Goal: Answer question/provide support: Share knowledge or assist other users

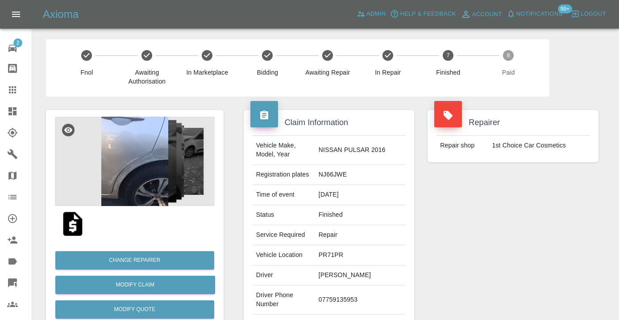
scroll to position [604, 0]
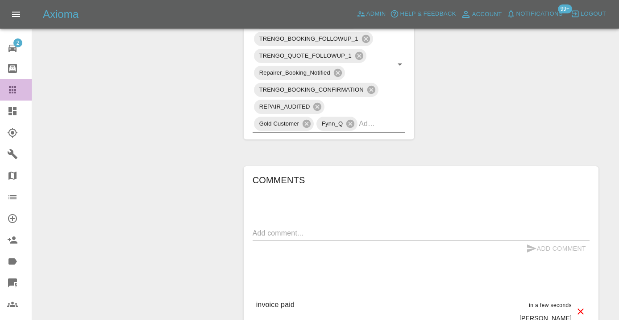
click at [10, 91] on icon at bounding box center [12, 89] width 11 height 11
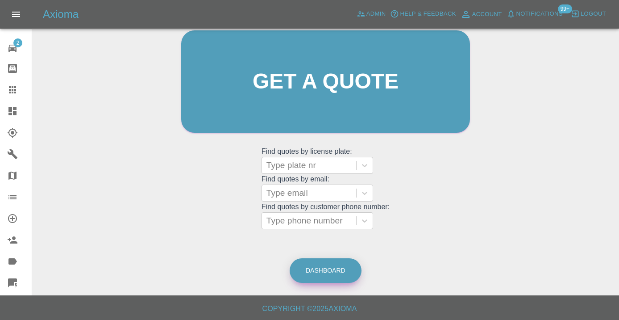
click at [326, 263] on link "Dashboard" at bounding box center [326, 270] width 72 height 25
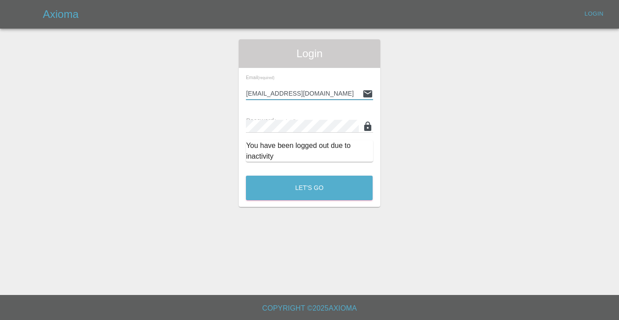
type input "[EMAIL_ADDRESS][DOMAIN_NAME]"
click at [309, 188] on button "Let's Go" at bounding box center [309, 188] width 127 height 25
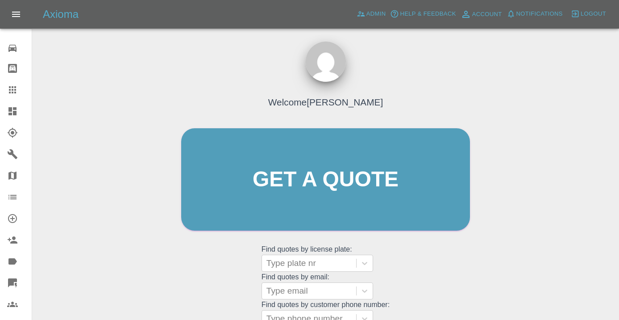
click at [416, 289] on div "Welcome [PERSON_NAME] Get a quote Get a quote Find quotes by license plate: Typ…" at bounding box center [326, 197] width 308 height 270
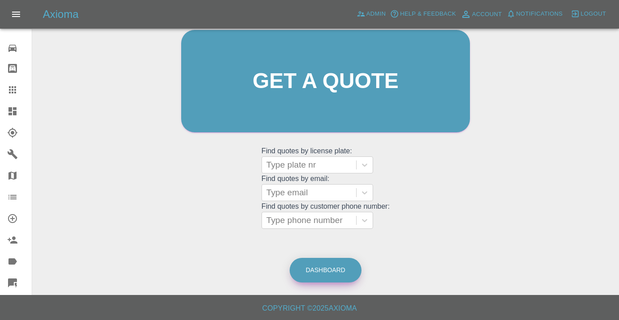
scroll to position [98, 0]
click at [328, 276] on link "Dashboard" at bounding box center [326, 270] width 72 height 25
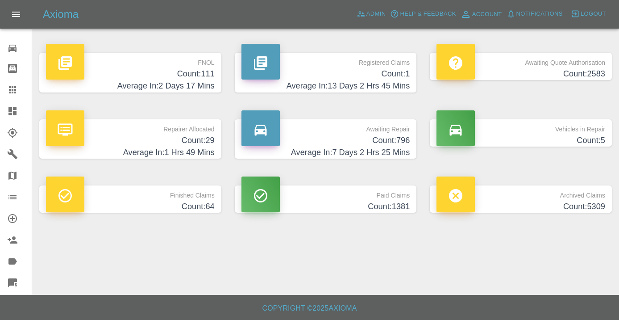
click at [393, 134] on h4 "Count: 796" at bounding box center [326, 140] width 169 height 12
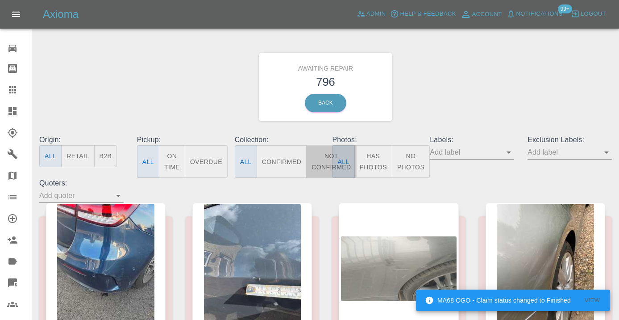
click at [320, 161] on button "Not Confirmed" at bounding box center [331, 161] width 50 height 33
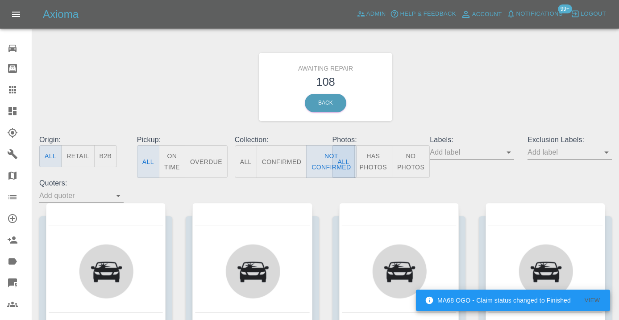
click at [463, 87] on div "Awaiting Repair 108 Back" at bounding box center [326, 86] width 586 height 95
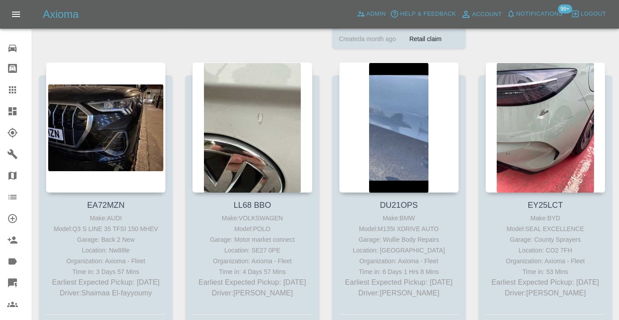
scroll to position [1358, 0]
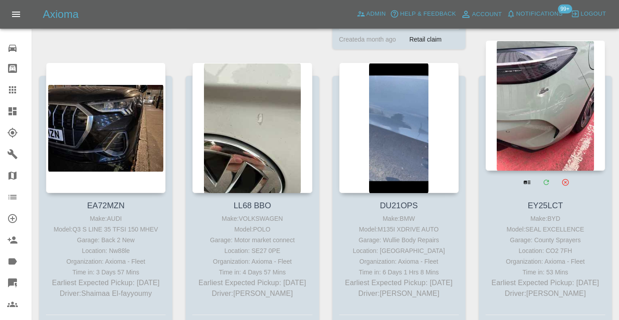
click at [527, 89] on div at bounding box center [546, 105] width 120 height 130
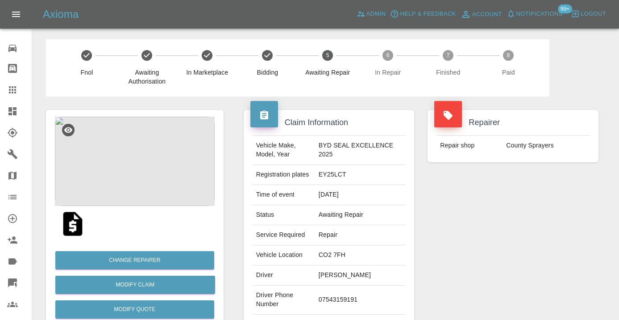
click at [347, 298] on td "07543159191" at bounding box center [360, 299] width 90 height 29
copy td "07543159191"
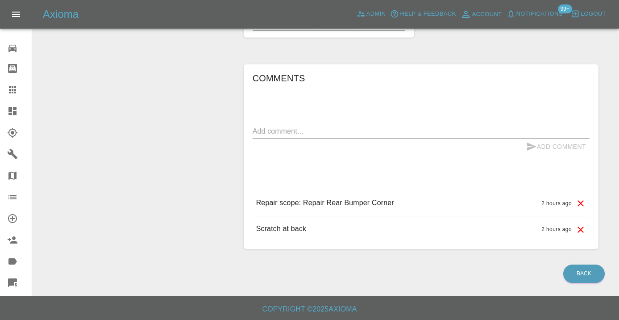
scroll to position [577, 0]
click at [263, 134] on textarea at bounding box center [421, 130] width 337 height 10
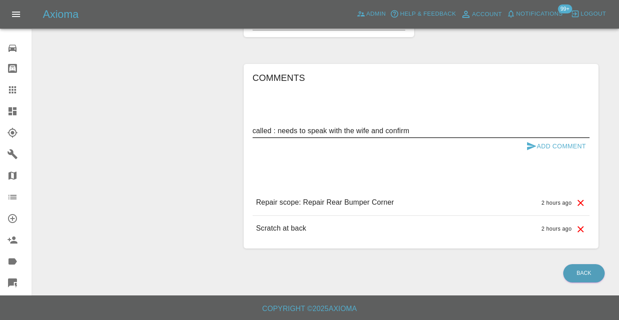
type textarea "called : needs to speak with the wife and confirm"
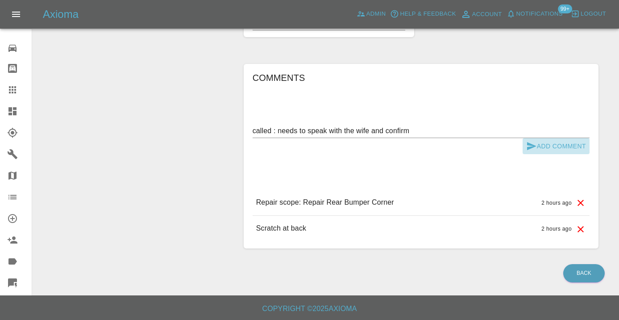
click at [529, 146] on icon "submit" at bounding box center [532, 146] width 11 height 11
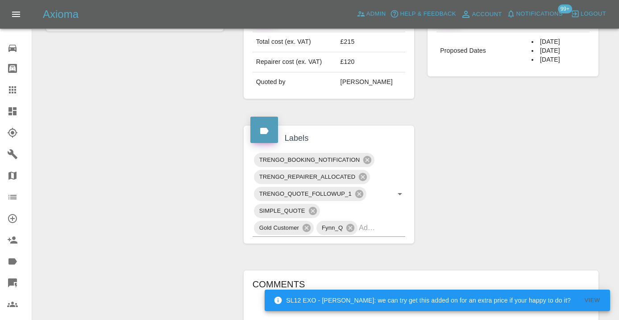
scroll to position [362, 0]
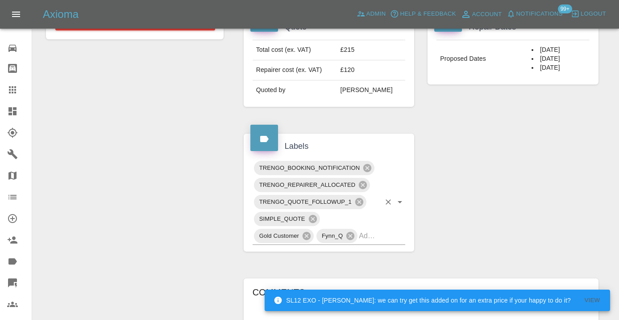
click at [375, 240] on input "text" at bounding box center [369, 236] width 21 height 14
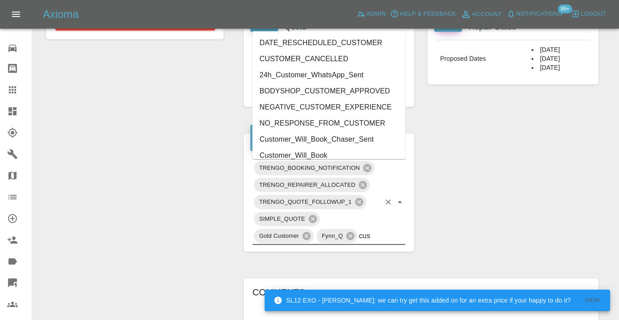
type input "cust"
click at [301, 151] on li "Customer_Will_Book" at bounding box center [329, 155] width 153 height 16
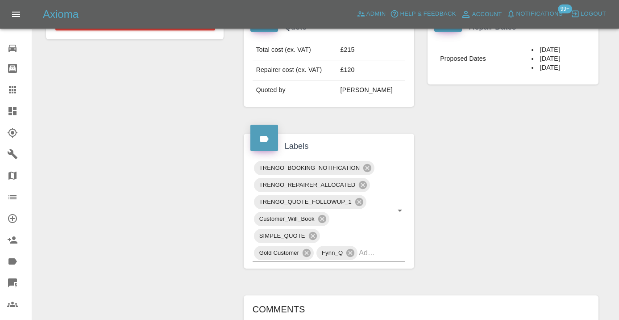
click at [463, 164] on div "Claim Information Vehicle Make, Model, Year BYD SEAL EXCELLENCE 2025 Registrati…" at bounding box center [421, 132] width 368 height 797
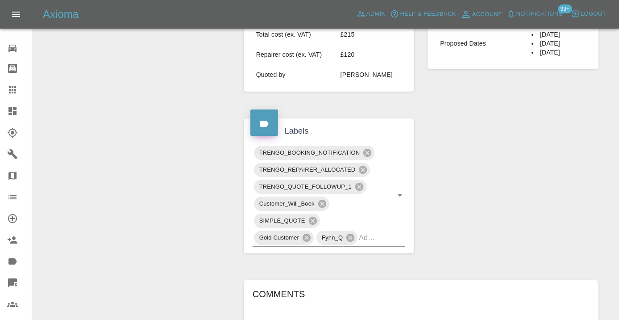
scroll to position [380, 0]
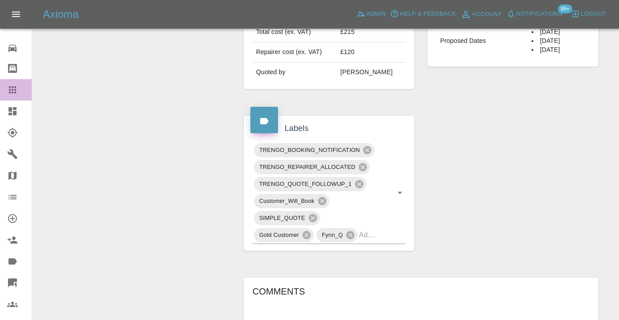
click at [13, 85] on icon at bounding box center [12, 89] width 11 height 11
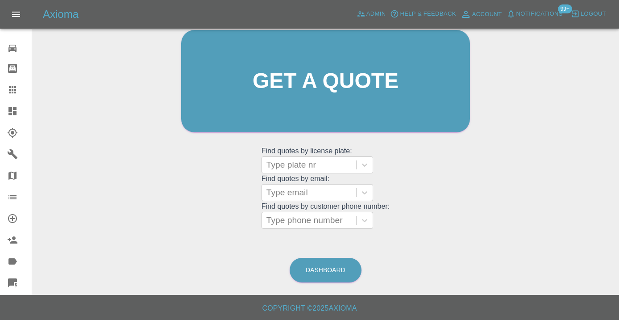
scroll to position [98, 0]
click at [328, 267] on link "Dashboard" at bounding box center [326, 270] width 72 height 25
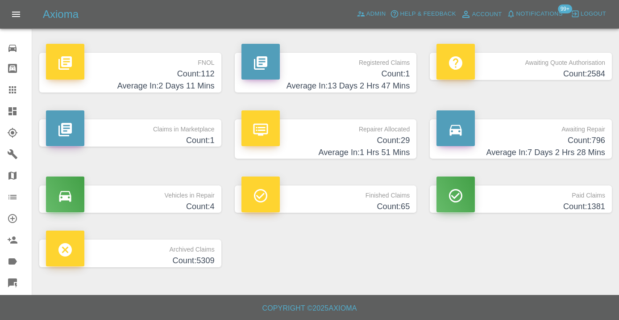
click at [571, 144] on h4 "Count: 796" at bounding box center [521, 140] width 169 height 12
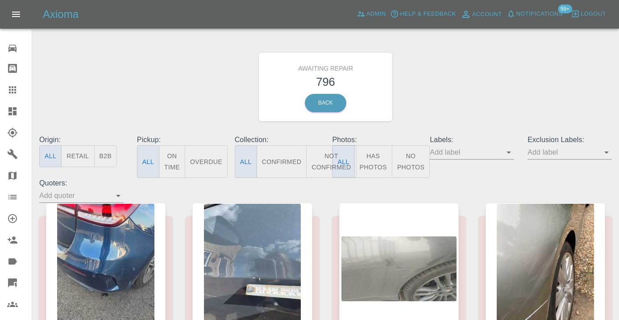
click at [319, 157] on button "Not Confirmed" at bounding box center [331, 161] width 50 height 33
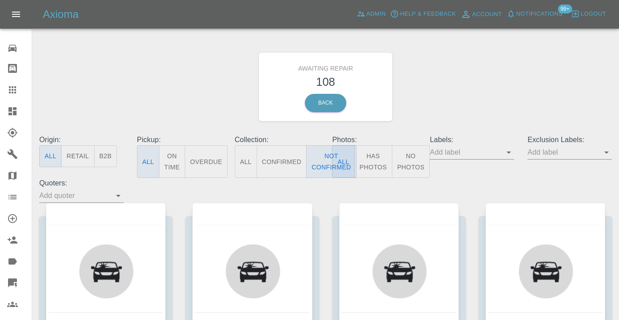
click at [449, 95] on div "Awaiting Repair 108 Back" at bounding box center [326, 86] width 586 height 95
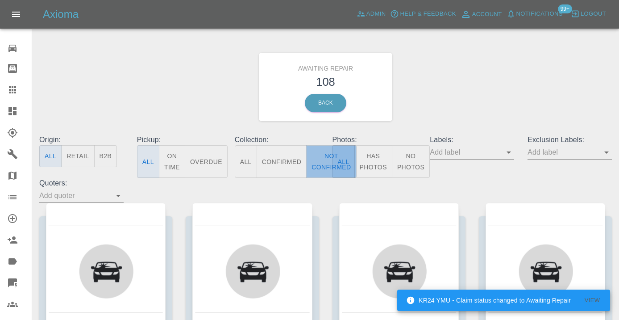
click at [325, 164] on button "Not Confirmed" at bounding box center [331, 161] width 50 height 33
click at [485, 109] on div "Awaiting Repair 108 Back" at bounding box center [326, 86] width 586 height 95
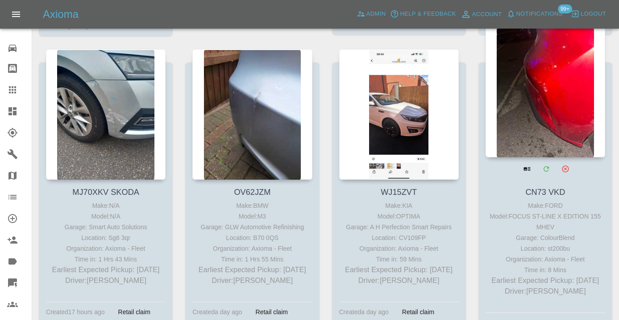
scroll to position [3729, 0]
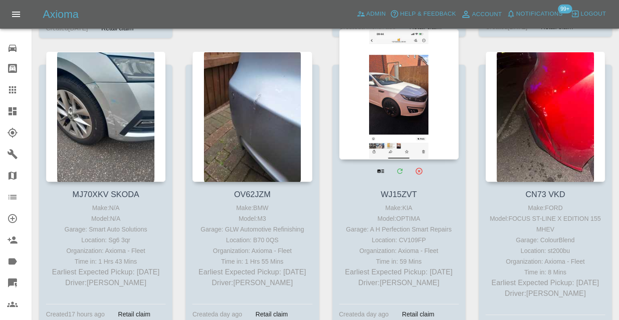
click at [404, 104] on div at bounding box center [399, 94] width 120 height 130
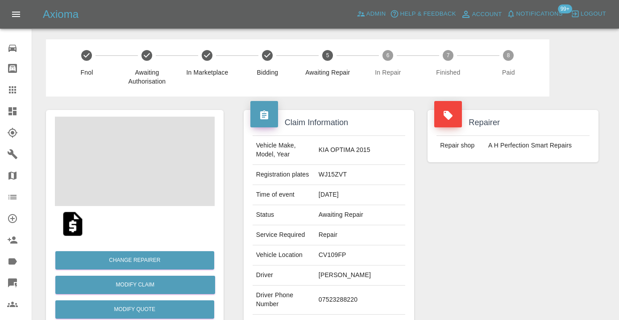
click at [349, 296] on td "07523288220" at bounding box center [360, 299] width 90 height 29
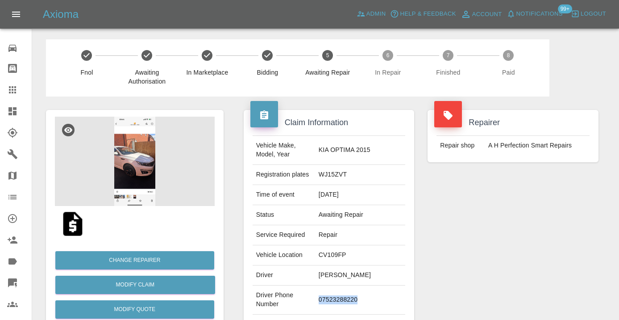
copy td "07523288220"
click at [599, 221] on div "Repairer Repair shop A H Perfection Smart Repairs" at bounding box center [513, 229] width 184 height 267
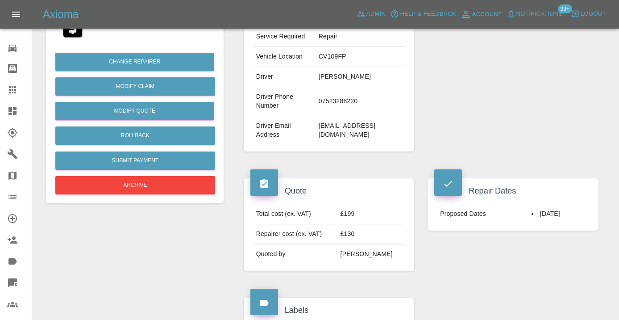
scroll to position [191, 0]
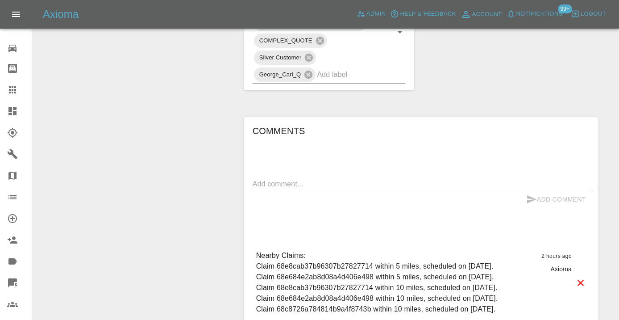
scroll to position [548, 0]
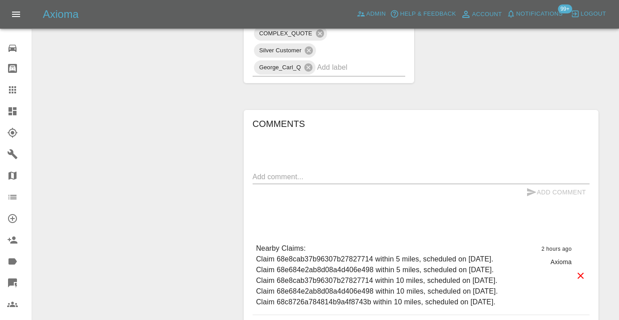
click at [268, 171] on textarea at bounding box center [421, 176] width 337 height 10
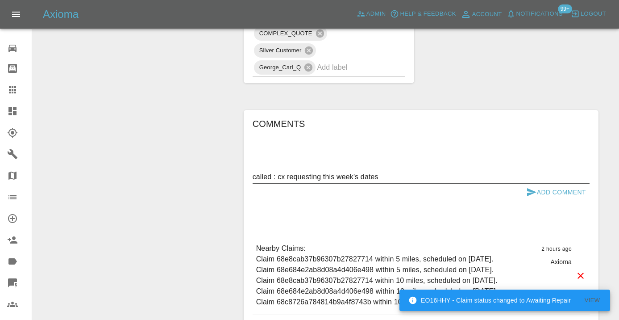
type textarea "called : cx requesting this week's dates"
click at [533, 188] on icon "submit" at bounding box center [531, 192] width 9 height 8
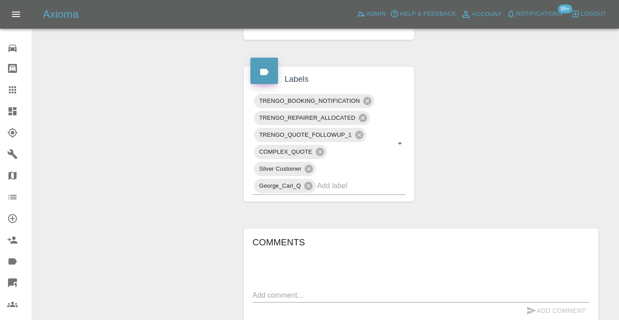
scroll to position [426, 0]
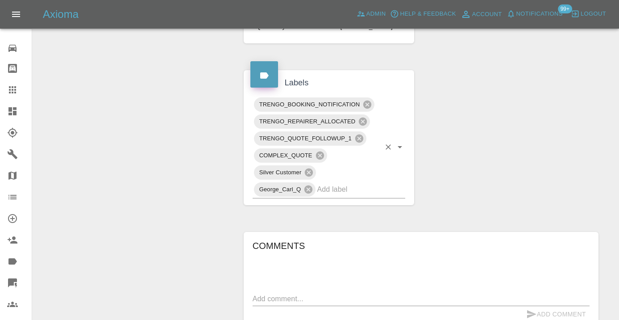
click at [345, 182] on input "text" at bounding box center [348, 189] width 63 height 14
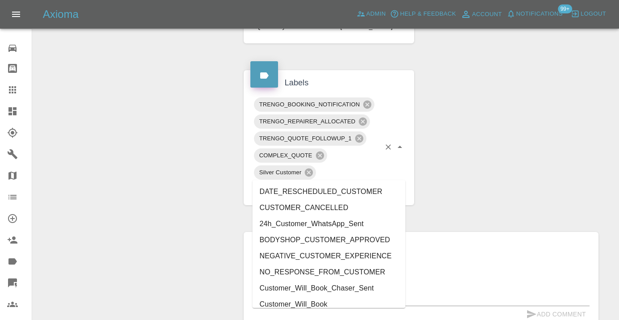
type input "cust"
click at [309, 305] on li "Customer_Will_Book" at bounding box center [329, 304] width 153 height 16
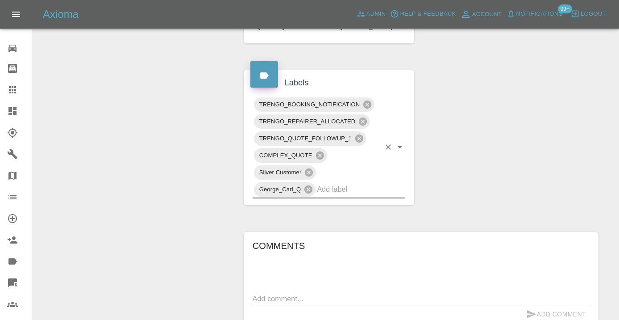
click at [17, 88] on icon at bounding box center [12, 89] width 11 height 11
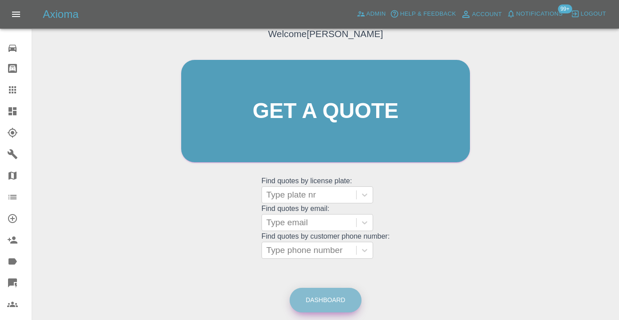
click at [346, 304] on link "Dashboard" at bounding box center [326, 300] width 72 height 25
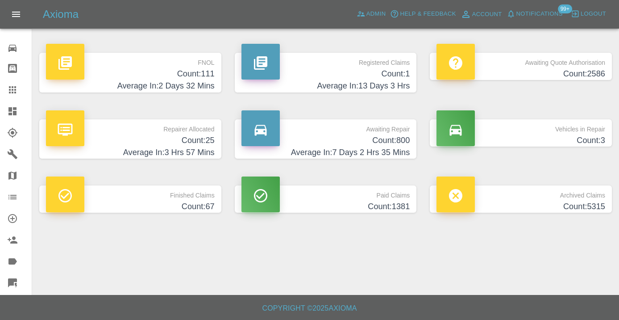
click at [392, 141] on h4 "Count: 800" at bounding box center [326, 140] width 169 height 12
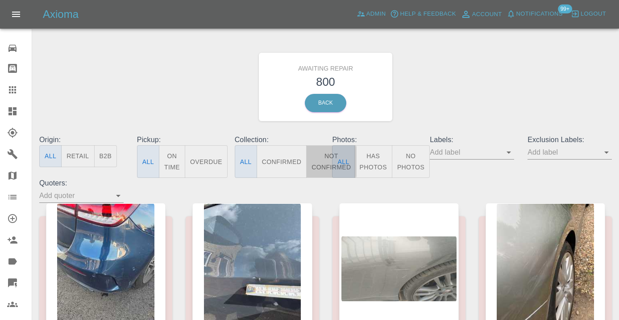
click at [322, 163] on button "Not Confirmed" at bounding box center [331, 161] width 50 height 33
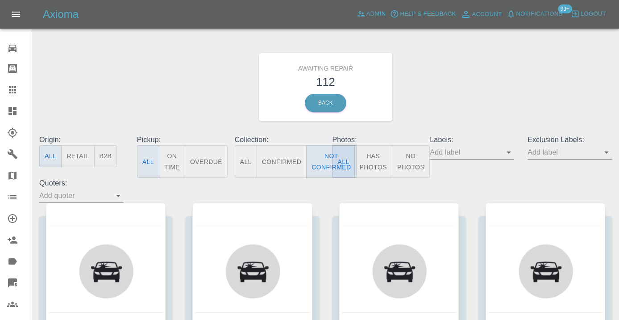
click at [458, 59] on div "Awaiting Repair 112 Back" at bounding box center [326, 86] width 586 height 95
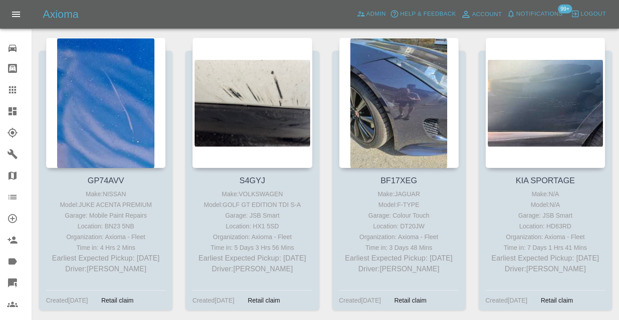
scroll to position [4645, 0]
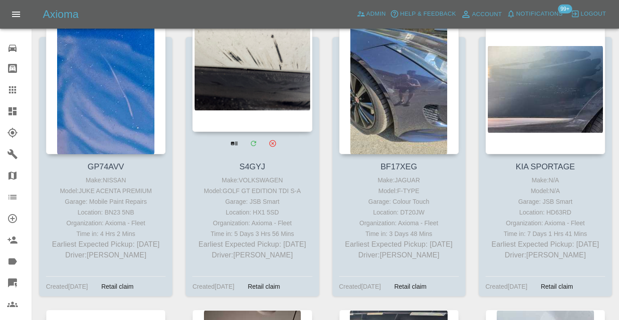
click at [246, 58] on div at bounding box center [252, 66] width 120 height 130
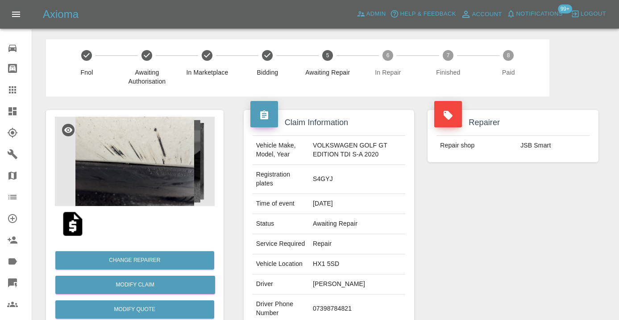
click at [328, 313] on td "07398784821" at bounding box center [357, 308] width 96 height 29
copy td "07398784821"
drag, startPoint x: 549, startPoint y: 257, endPoint x: 554, endPoint y: 250, distance: 8.4
click at [549, 257] on div "Repairer Repair shop JSB Smart" at bounding box center [513, 234] width 184 height 276
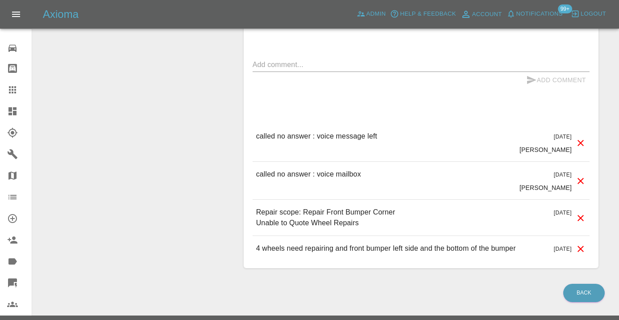
scroll to position [869, 0]
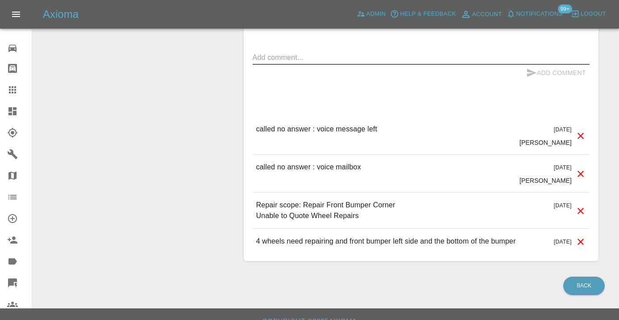
click at [283, 63] on textarea at bounding box center [421, 57] width 337 height 10
type textarea "called no answer : voice mailbox"
click at [534, 78] on icon "submit" at bounding box center [532, 72] width 11 height 11
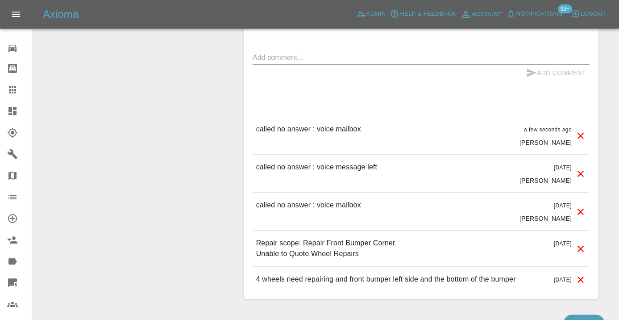
click at [292, 63] on textarea at bounding box center [421, 57] width 337 height 10
type textarea "trying to ping on WhatsApp"
click at [535, 78] on icon "submit" at bounding box center [532, 72] width 11 height 11
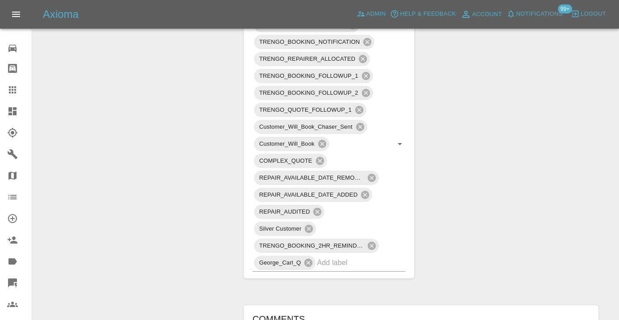
scroll to position [548, 0]
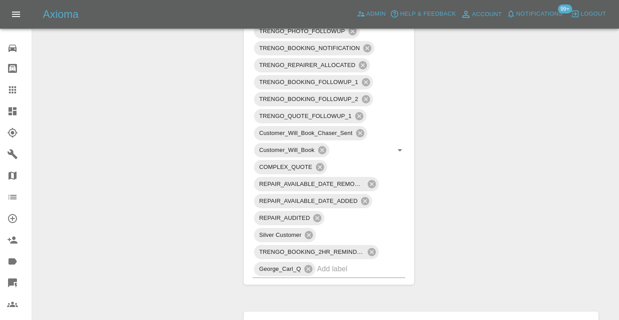
click at [15, 91] on icon at bounding box center [12, 89] width 11 height 11
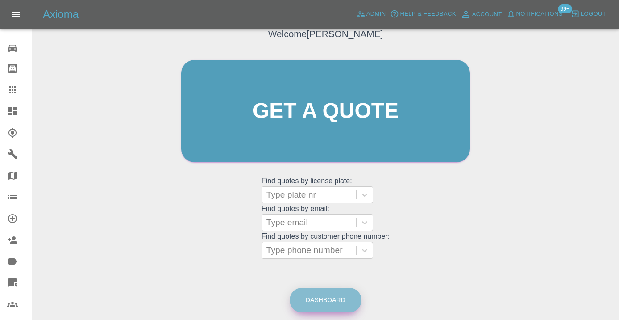
click at [316, 298] on link "Dashboard" at bounding box center [326, 300] width 72 height 25
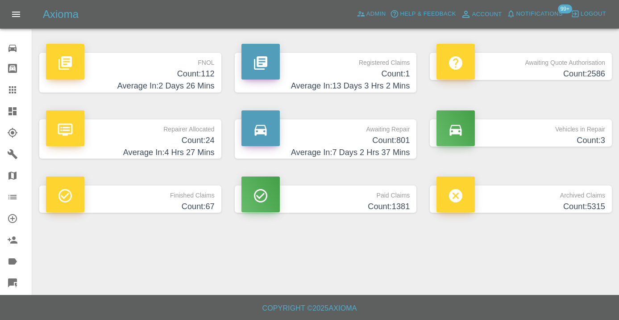
click at [383, 117] on div "Awaiting Repair Count: 801 Average In: 7 Days 2 Hrs 37 Mins" at bounding box center [326, 139] width 196 height 67
click at [382, 133] on p "Awaiting Repair" at bounding box center [326, 126] width 169 height 15
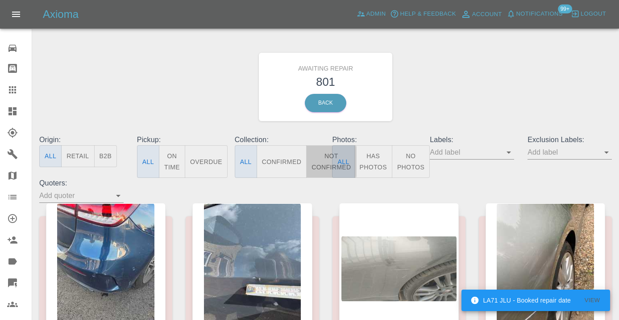
click at [315, 159] on button "Not Confirmed" at bounding box center [331, 161] width 50 height 33
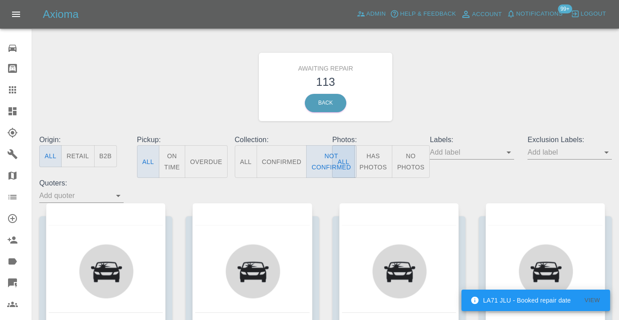
click at [502, 71] on div "Awaiting Repair 113 Back" at bounding box center [326, 86] width 586 height 95
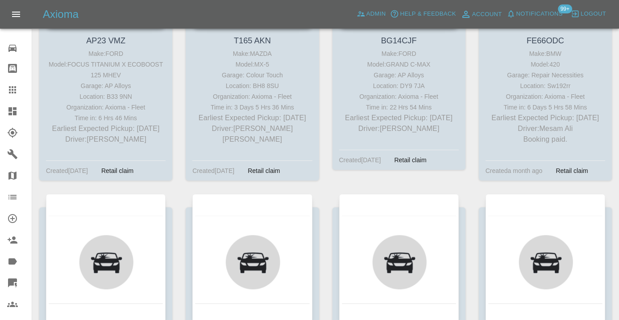
scroll to position [4482, 0]
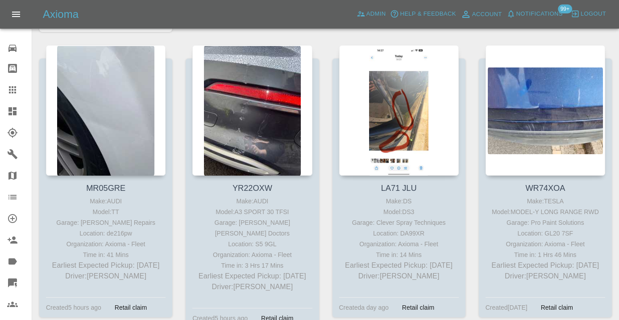
scroll to position [5220, 0]
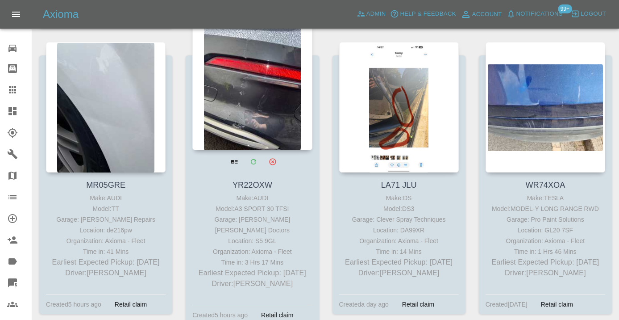
click at [257, 78] on div at bounding box center [252, 85] width 120 height 130
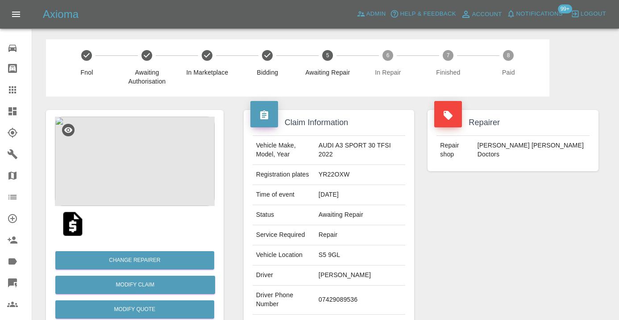
click at [347, 298] on td "07429089536" at bounding box center [360, 299] width 90 height 29
copy td "07429089536"
click at [467, 241] on div "Repairer Repair shop Davies Dent Doctors" at bounding box center [513, 229] width 184 height 267
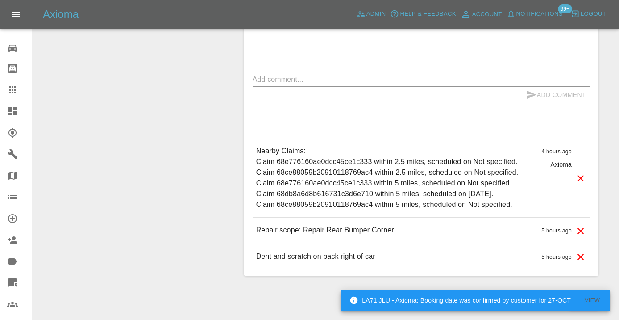
scroll to position [723, 0]
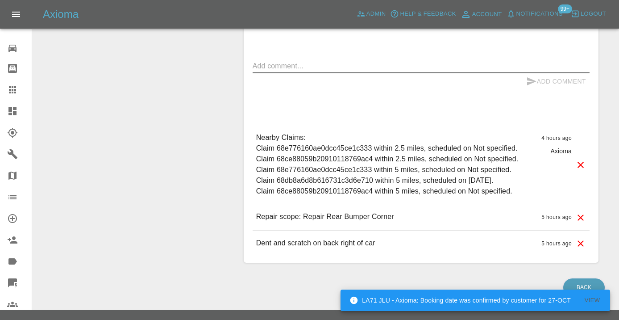
click at [288, 61] on textarea at bounding box center [421, 66] width 337 height 10
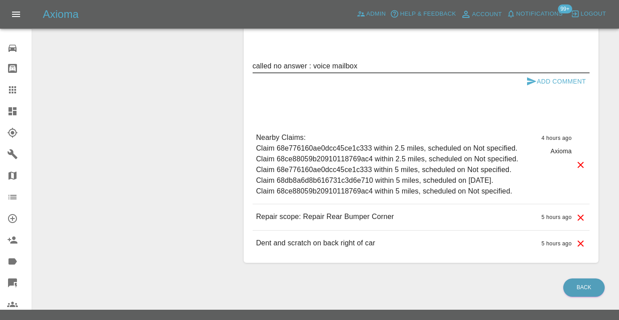
type textarea "called no answer : voice mailbox"
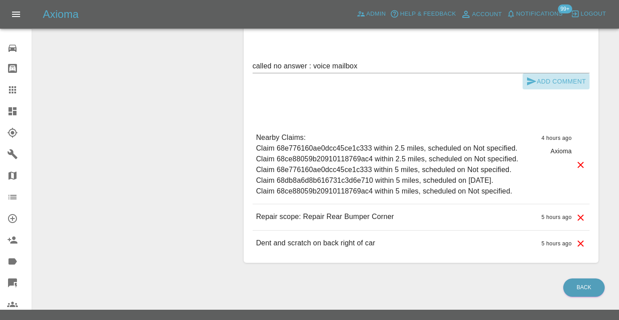
click at [529, 77] on icon "submit" at bounding box center [531, 81] width 9 height 8
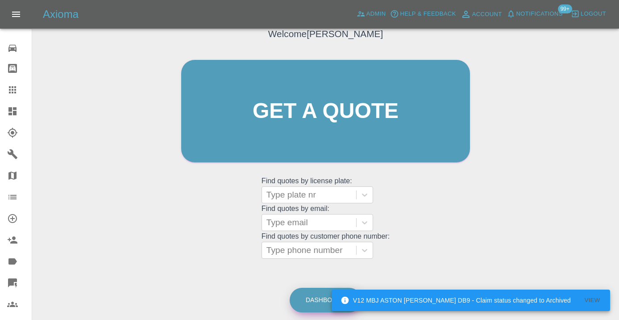
scroll to position [68, 0]
click at [338, 301] on link "Dashboard" at bounding box center [326, 300] width 72 height 25
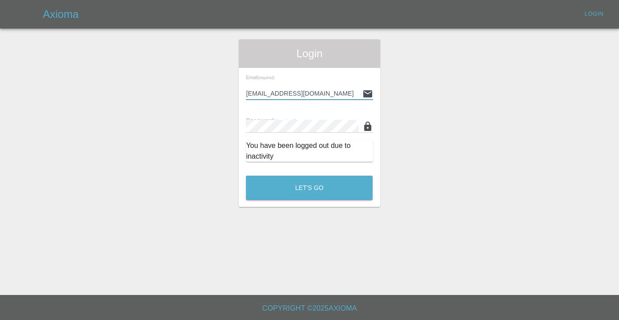
type input "Castrokhonqwana@gmail.com"
click at [309, 188] on button "Let's Go" at bounding box center [309, 188] width 127 height 25
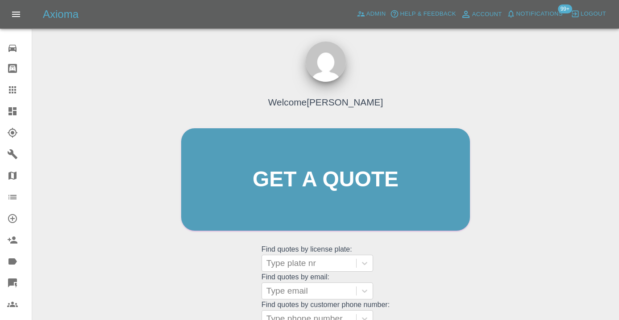
click at [442, 247] on div "Welcome Castro Get a quote Get a quote Find quotes by license plate: Type plate…" at bounding box center [326, 197] width 308 height 270
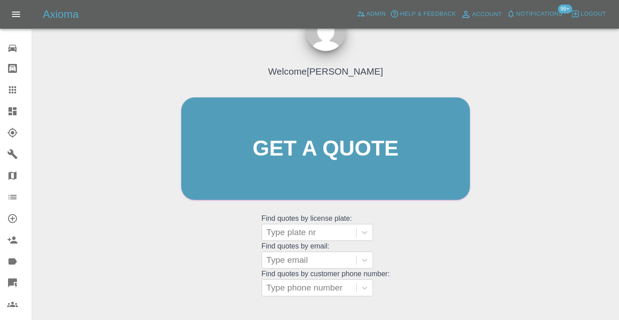
scroll to position [100, 0]
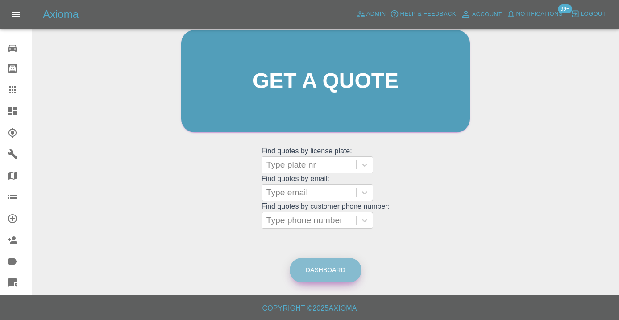
click at [326, 268] on link "Dashboard" at bounding box center [326, 270] width 72 height 25
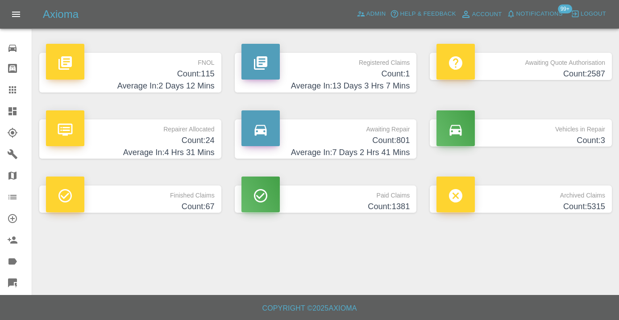
click at [394, 149] on h4 "Average In: 7 Days 2 Hrs 41 Mins" at bounding box center [326, 152] width 169 height 12
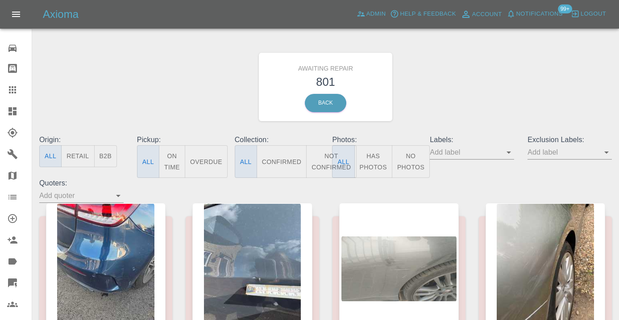
click at [319, 161] on button "Not Confirmed" at bounding box center [331, 161] width 50 height 33
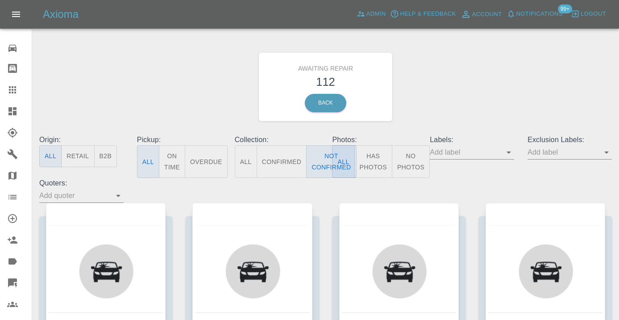
click at [471, 97] on div "Awaiting Repair 112 Back" at bounding box center [326, 86] width 586 height 95
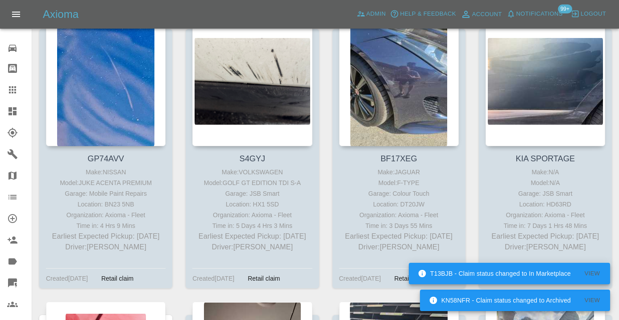
scroll to position [4661, 0]
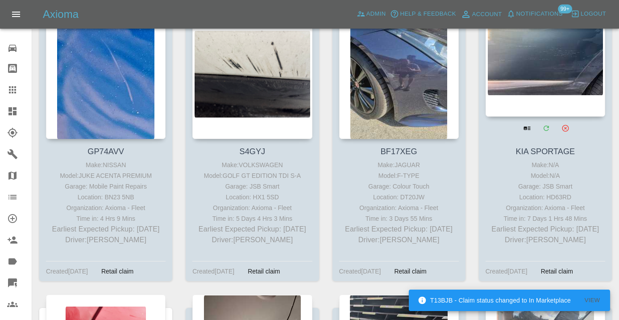
click at [559, 46] on div at bounding box center [546, 51] width 120 height 130
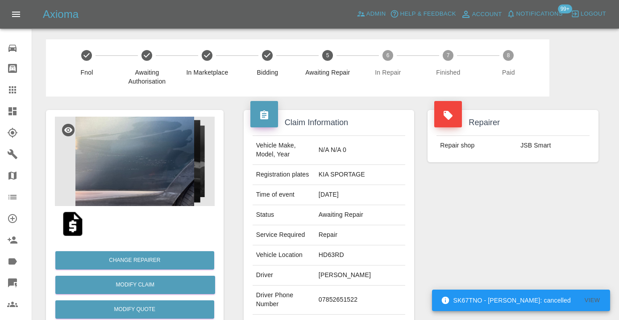
click at [347, 294] on td "07852651522" at bounding box center [360, 299] width 90 height 29
copy td "07852651522"
click at [529, 222] on div "Repairer Repair shop JSB Smart" at bounding box center [513, 229] width 184 height 267
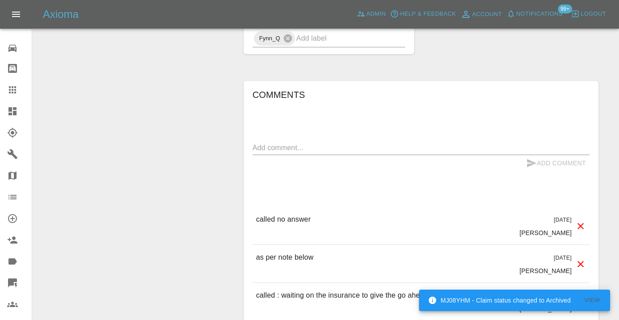
scroll to position [762, 0]
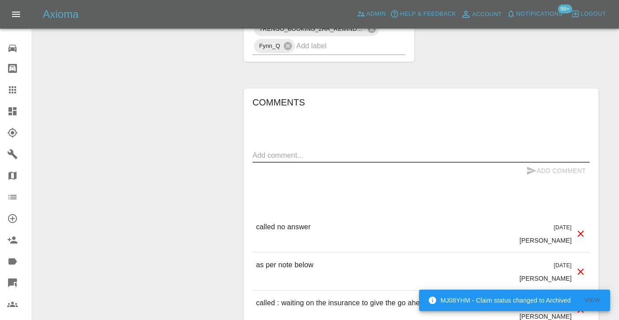
click at [277, 150] on textarea at bounding box center [421, 155] width 337 height 10
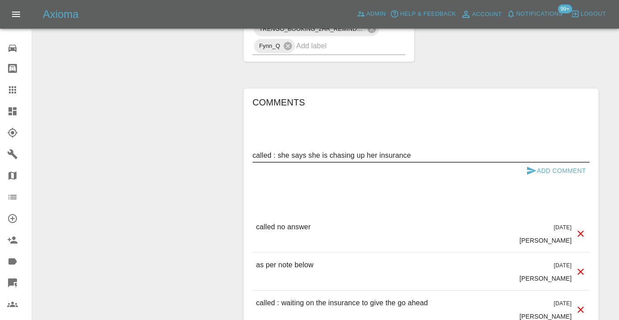
type textarea "called : she says she is chasing up her insurance"
click at [530, 167] on icon "submit" at bounding box center [531, 171] width 9 height 8
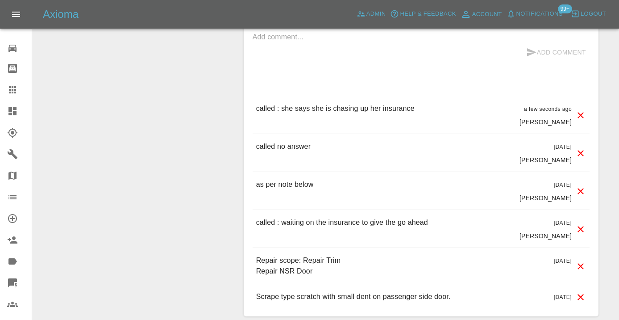
scroll to position [894, 0]
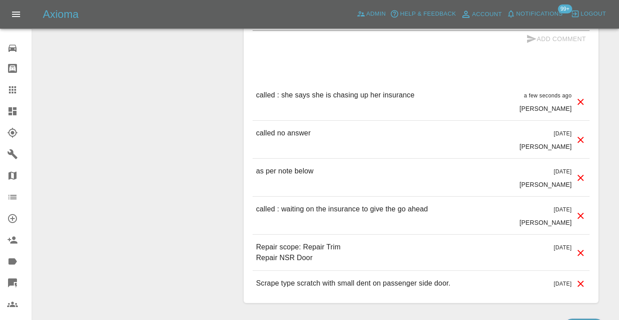
click at [15, 90] on icon at bounding box center [12, 89] width 7 height 7
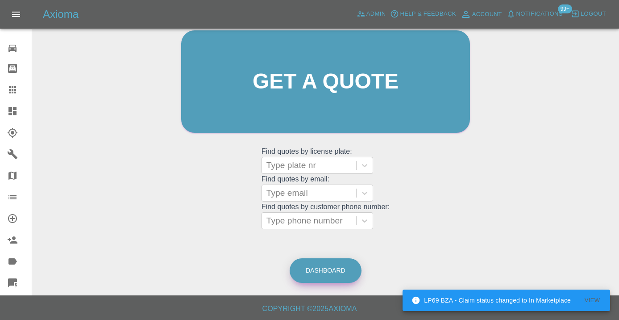
click at [320, 275] on link "Dashboard" at bounding box center [326, 270] width 72 height 25
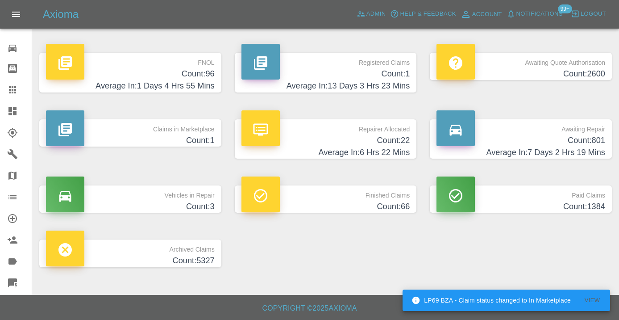
click at [393, 146] on h4 "Average In: 6 Hrs 22 Mins" at bounding box center [326, 152] width 169 height 12
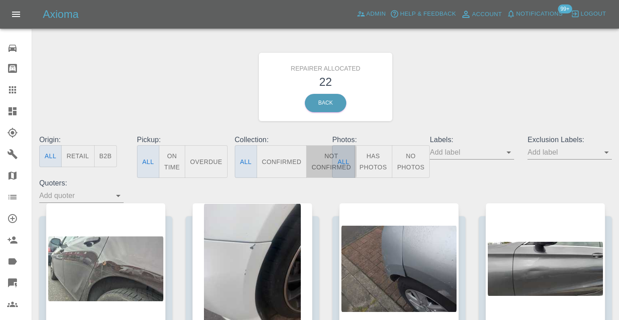
click at [324, 151] on button "Not Confirmed" at bounding box center [331, 161] width 50 height 33
click at [501, 93] on div "Repairer Allocated 22 Back" at bounding box center [326, 86] width 586 height 95
click at [14, 89] on icon at bounding box center [12, 89] width 11 height 11
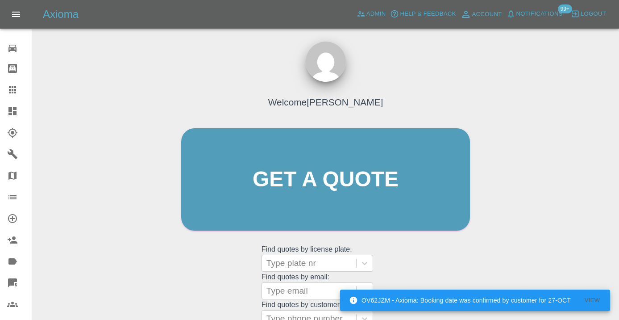
click at [434, 260] on div "Welcome [PERSON_NAME] Get a quote Get a quote Find quotes by license plate: Typ…" at bounding box center [326, 197] width 308 height 270
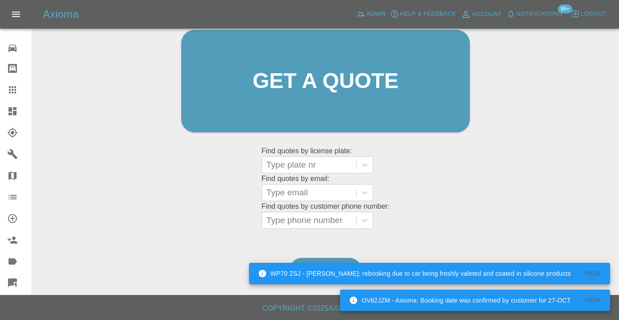
scroll to position [98, 0]
click at [330, 256] on div "Dashboard" at bounding box center [325, 270] width 73 height 29
click at [321, 260] on div "WP70 ZSJ - Carl Ainsworth: rebooking due to car being freshly valeted and coate…" at bounding box center [429, 273] width 361 height 27
click at [233, 225] on div "Welcome [PERSON_NAME] Get a quote Get a quote Find quotes by license plate: Typ…" at bounding box center [326, 99] width 308 height 270
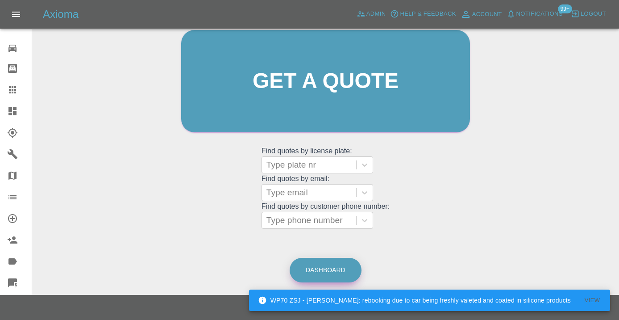
click at [309, 264] on link "Dashboard" at bounding box center [326, 270] width 72 height 25
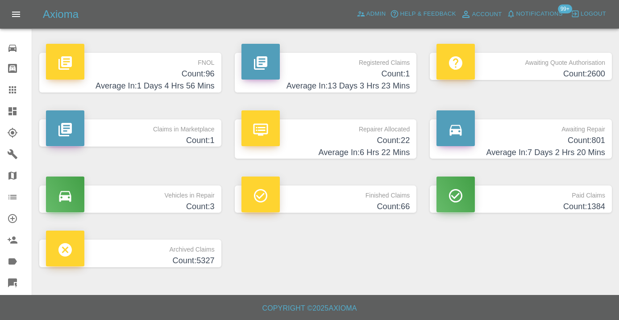
click at [572, 146] on h4 "Count: 801" at bounding box center [521, 140] width 169 height 12
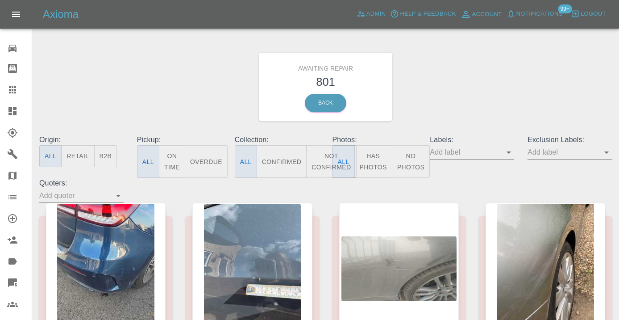
click at [322, 151] on button "Not Confirmed" at bounding box center [331, 161] width 50 height 33
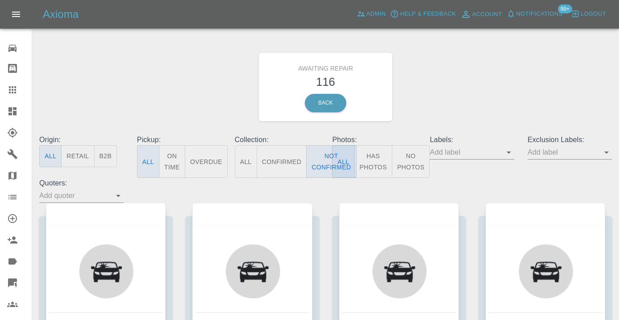
click at [466, 96] on div "Awaiting Repair 116 Back" at bounding box center [326, 86] width 586 height 95
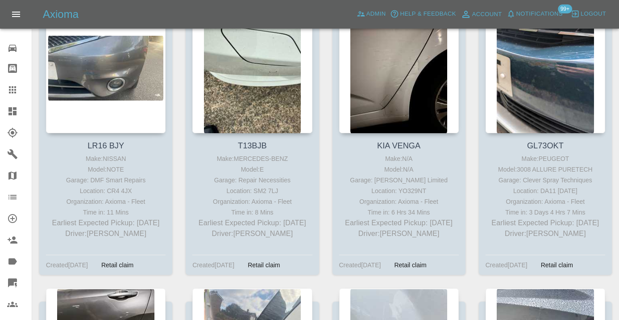
scroll to position [4994, 0]
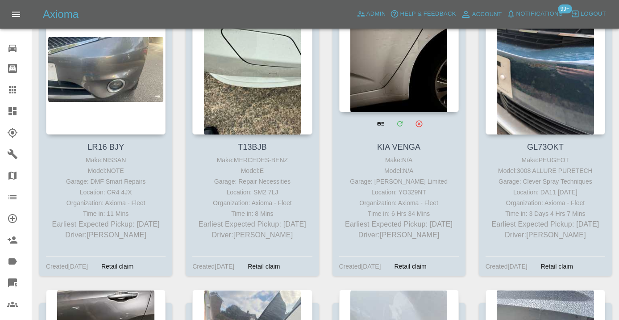
click at [407, 66] on div at bounding box center [399, 47] width 120 height 130
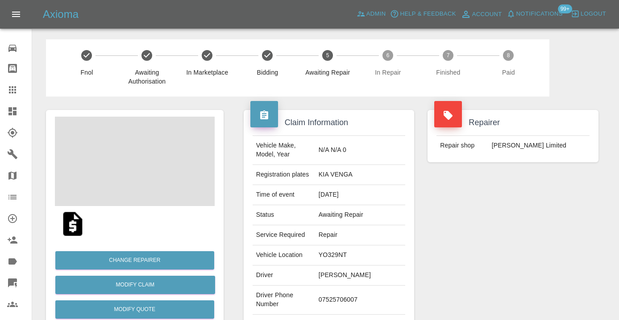
click at [351, 295] on td "07525706007" at bounding box center [360, 299] width 90 height 29
copy td "07525706007"
click at [557, 289] on div "Repairer Repair shop Firmin Limited" at bounding box center [513, 229] width 184 height 267
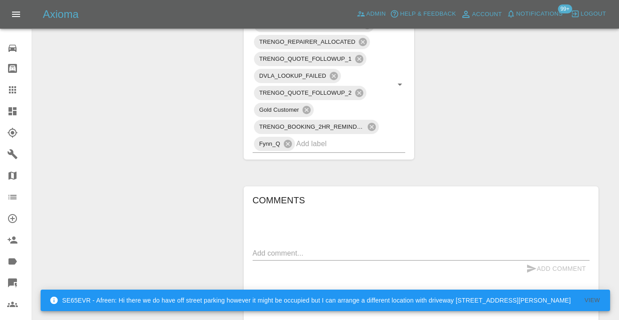
scroll to position [511, 0]
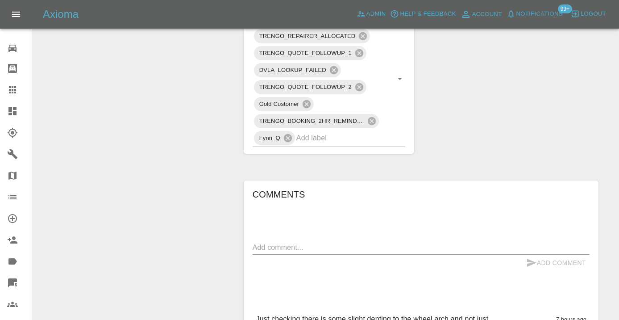
click at [276, 243] on div "x" at bounding box center [421, 247] width 337 height 14
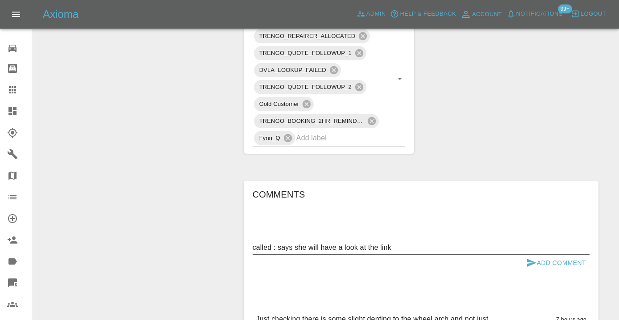
type textarea "called : says she will have a look at the link"
click at [534, 257] on icon "submit" at bounding box center [532, 262] width 11 height 11
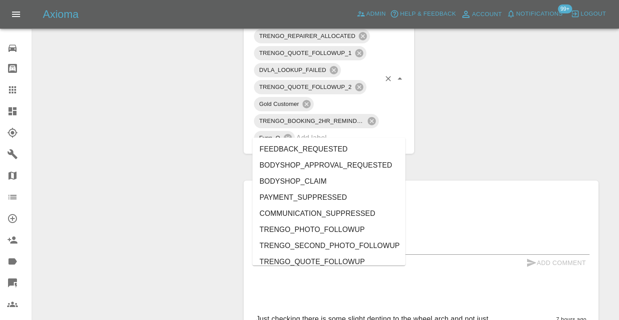
click at [318, 131] on input "text" at bounding box center [339, 138] width 84 height 14
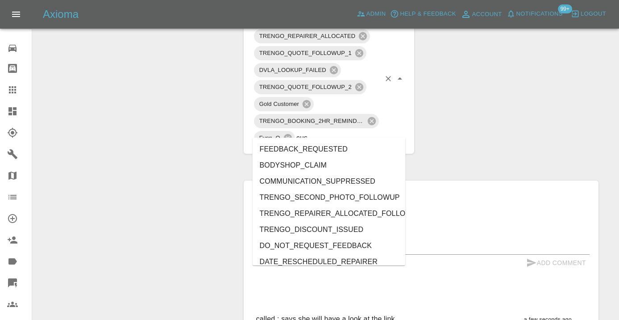
type input "cust"
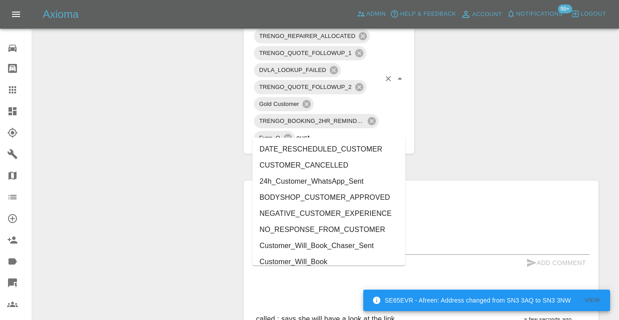
click at [296, 260] on li "Customer_Will_Book" at bounding box center [329, 262] width 153 height 16
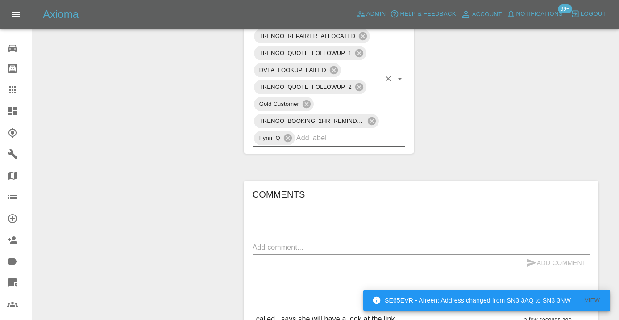
click at [142, 168] on div "Change Repairer Modify Claim Modify Quote Rollback Submit Payment Archive" at bounding box center [134, 25] width 191 height 878
click at [17, 87] on icon at bounding box center [12, 89] width 11 height 11
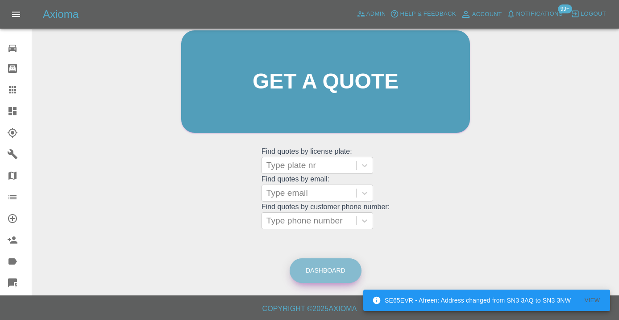
click at [341, 270] on link "Dashboard" at bounding box center [326, 270] width 72 height 25
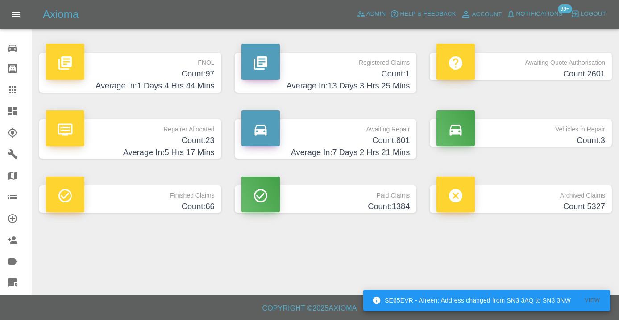
click at [394, 147] on h4 "Average In: 7 Days 2 Hrs 21 Mins" at bounding box center [326, 152] width 169 height 12
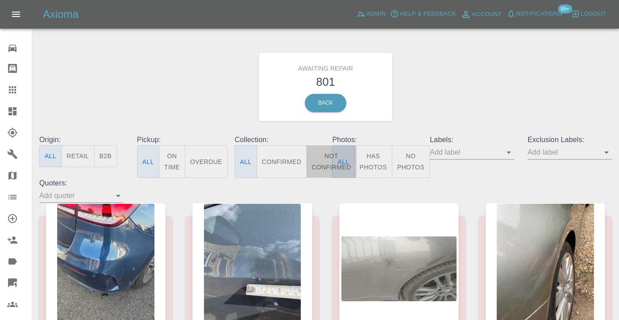
click at [325, 162] on button "Not Confirmed" at bounding box center [331, 161] width 50 height 33
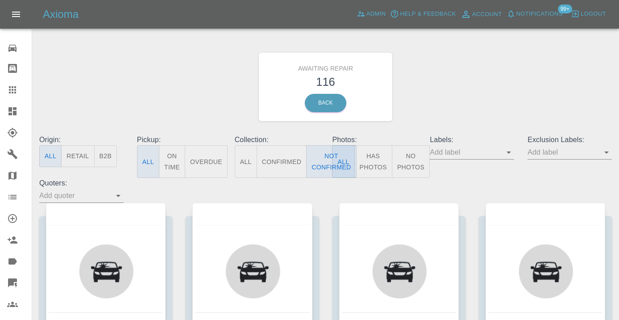
click at [478, 85] on div "Awaiting Repair 116 Back" at bounding box center [326, 86] width 586 height 95
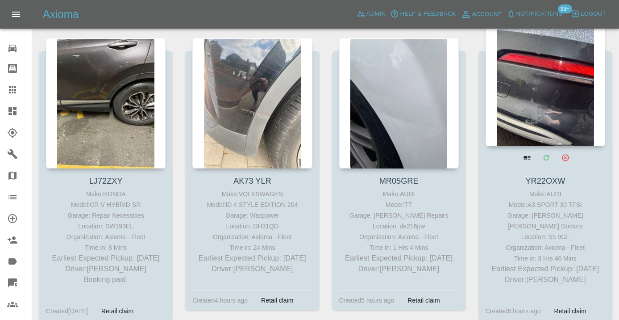
scroll to position [5259, 0]
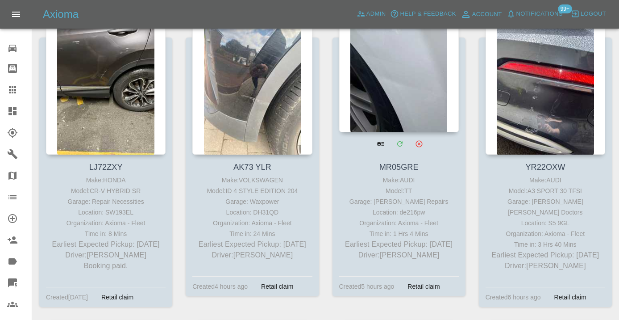
click at [401, 76] on div at bounding box center [399, 67] width 120 height 130
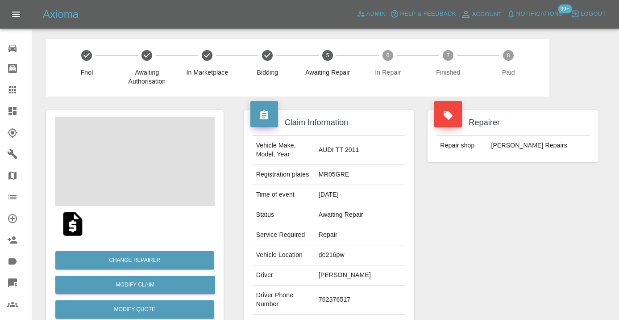
click at [337, 297] on td "762376517" at bounding box center [360, 299] width 90 height 29
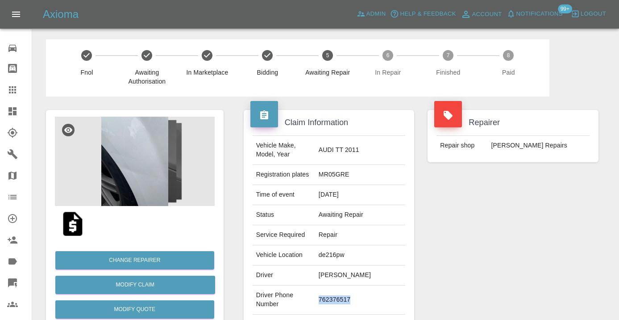
click at [337, 297] on td "762376517" at bounding box center [360, 299] width 90 height 29
copy td "762376517"
click at [495, 247] on div "Repairer Repair shop CJ Smart Repairs" at bounding box center [513, 229] width 184 height 267
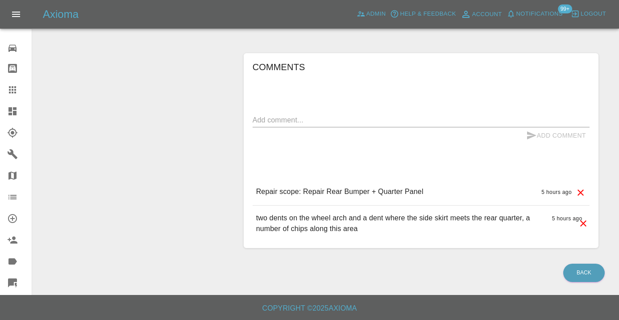
scroll to position [695, 0]
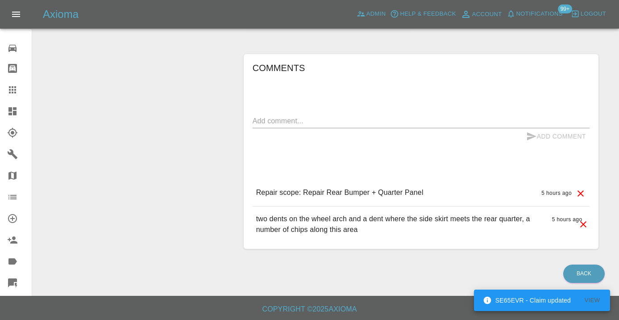
click at [331, 114] on div "x" at bounding box center [421, 121] width 337 height 14
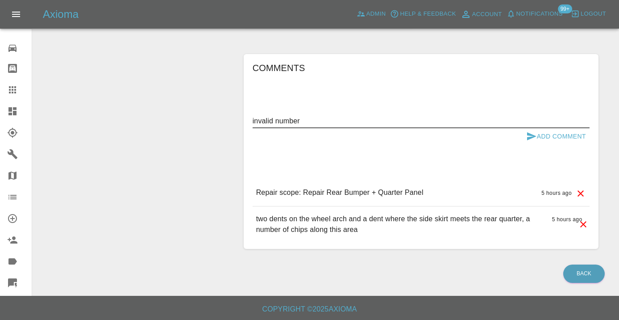
type textarea "invalid number"
click at [529, 135] on icon "submit" at bounding box center [531, 136] width 9 height 8
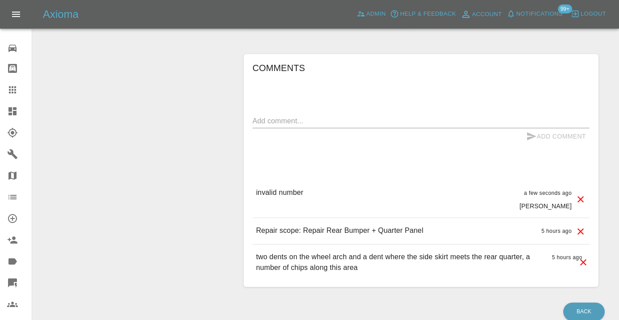
click at [17, 91] on icon at bounding box center [12, 89] width 11 height 11
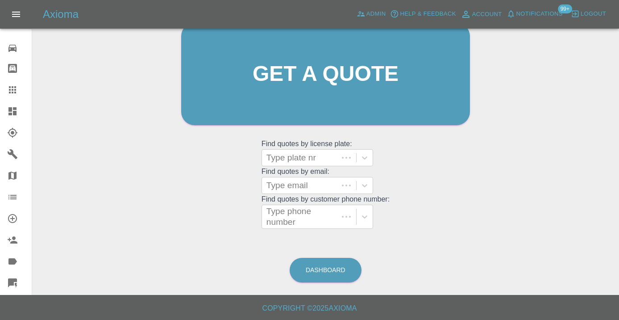
scroll to position [98, 0]
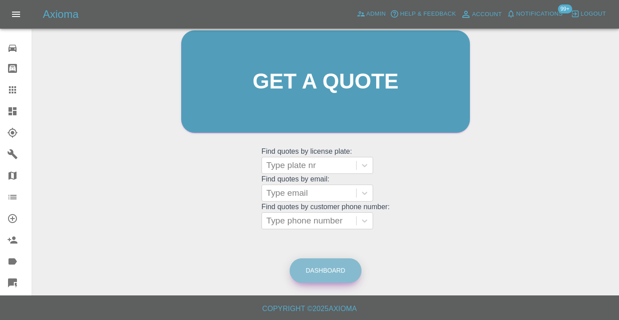
click at [342, 274] on link "Dashboard" at bounding box center [326, 270] width 72 height 25
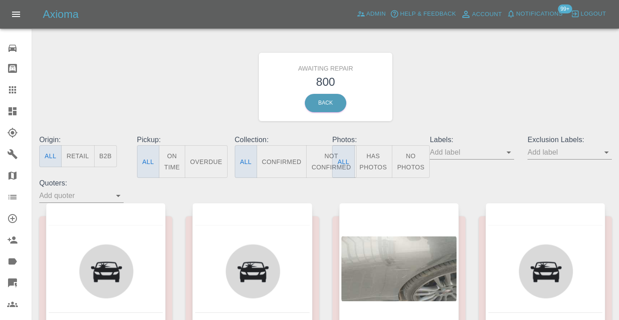
click at [326, 164] on button "Not Confirmed" at bounding box center [331, 161] width 50 height 33
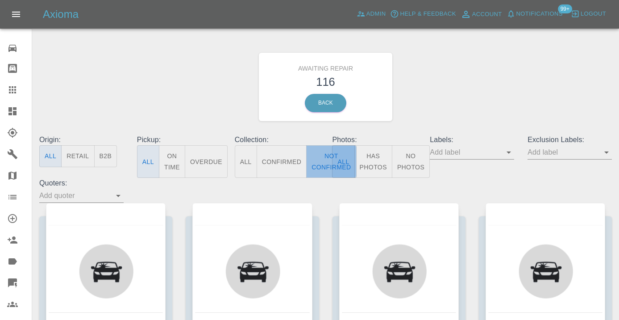
click at [310, 159] on button "Not Confirmed" at bounding box center [331, 161] width 50 height 33
click at [436, 95] on div "Awaiting Repair 116 Back" at bounding box center [326, 86] width 586 height 95
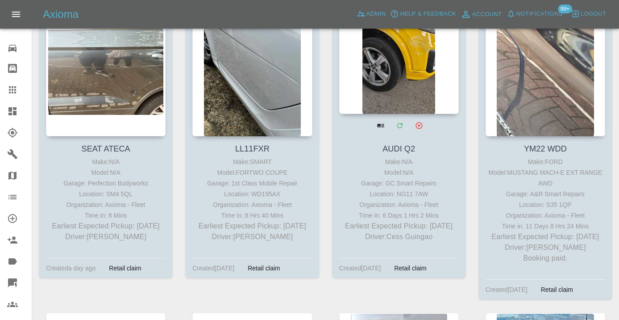
scroll to position [6166, 0]
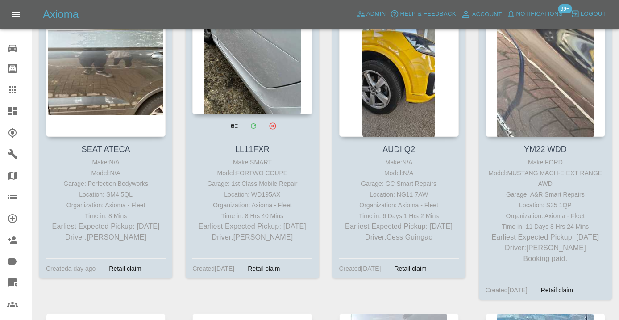
click at [262, 84] on div at bounding box center [252, 49] width 120 height 130
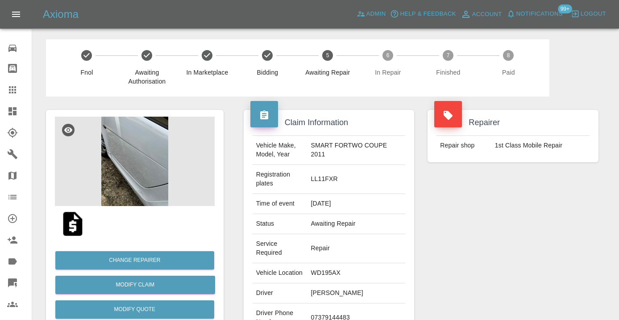
click at [355, 303] on td "07379144483" at bounding box center [357, 317] width 98 height 29
copy td "07379144483"
click at [486, 227] on div "Repairer Repair shop 1st Class Mobile Repair" at bounding box center [513, 242] width 184 height 293
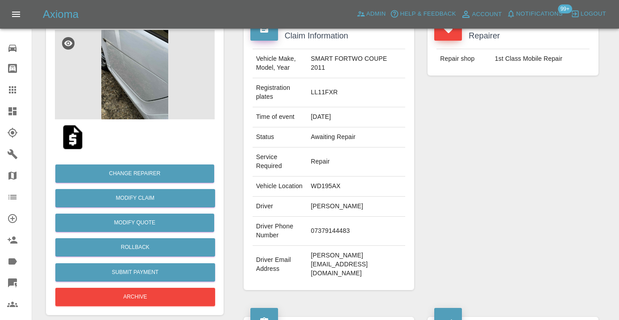
scroll to position [80, 0]
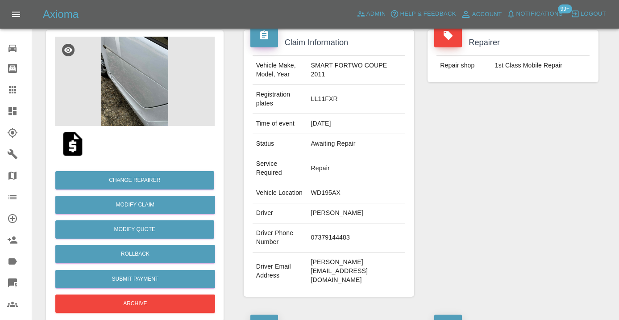
click at [342, 223] on td "07379144483" at bounding box center [357, 237] width 98 height 29
copy td "07379144483"
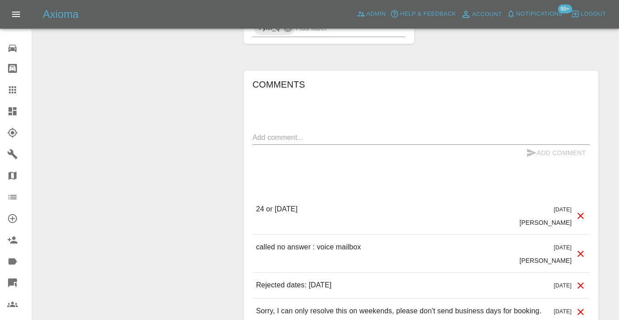
scroll to position [683, 0]
click at [260, 131] on textarea at bounding box center [421, 136] width 337 height 10
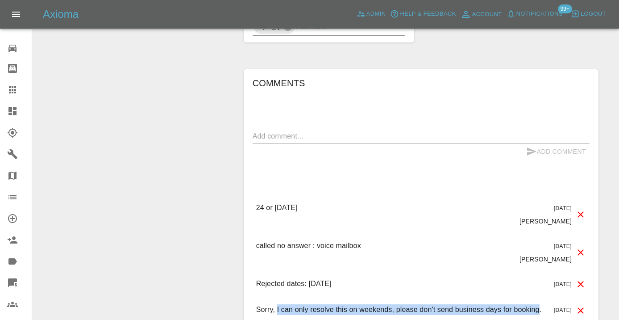
drag, startPoint x: 278, startPoint y: 265, endPoint x: 282, endPoint y: 274, distance: 9.8
click at [282, 304] on p "Sorry, I can only resolve this on weekends, please don't send business days for…" at bounding box center [398, 309] width 285 height 11
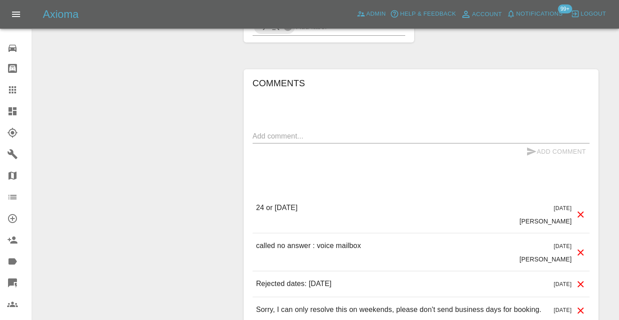
click at [294, 304] on p "Sorry, I can only resolve this on weekends, please don't send business days for…" at bounding box center [398, 309] width 285 height 11
click at [258, 131] on textarea at bounding box center [421, 136] width 337 height 10
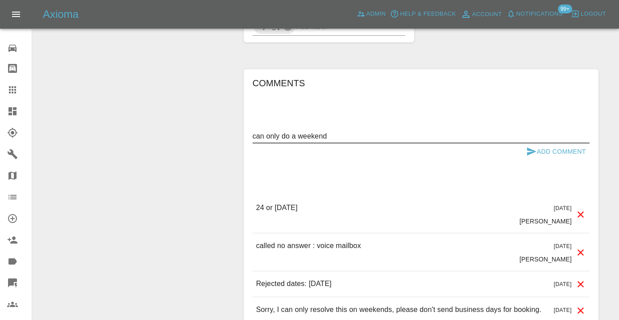
type textarea "can only do a weekend"
click at [531, 147] on icon "submit" at bounding box center [531, 151] width 9 height 8
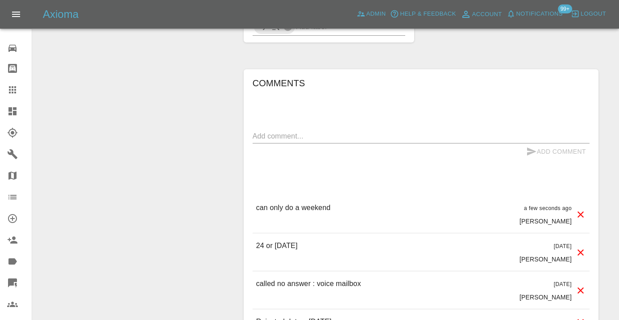
click at [8, 92] on icon at bounding box center [12, 89] width 11 height 11
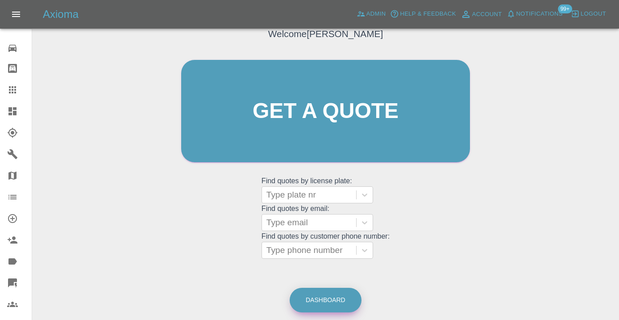
click at [330, 296] on link "Dashboard" at bounding box center [326, 300] width 72 height 25
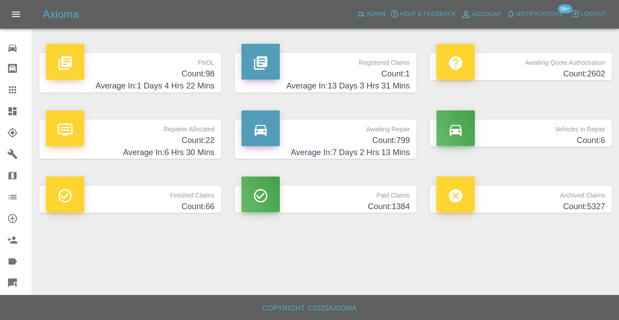
click at [352, 138] on h4 "Count: 799" at bounding box center [326, 140] width 169 height 12
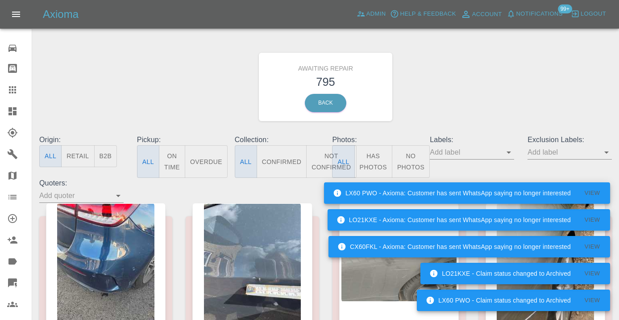
click at [320, 159] on button "Not Confirmed" at bounding box center [331, 161] width 50 height 33
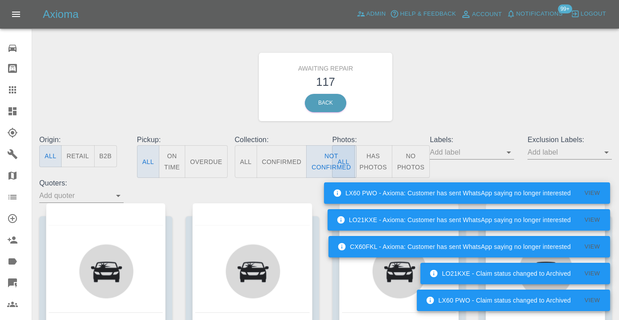
click at [460, 88] on div "Awaiting Repair 117 Back" at bounding box center [326, 86] width 586 height 95
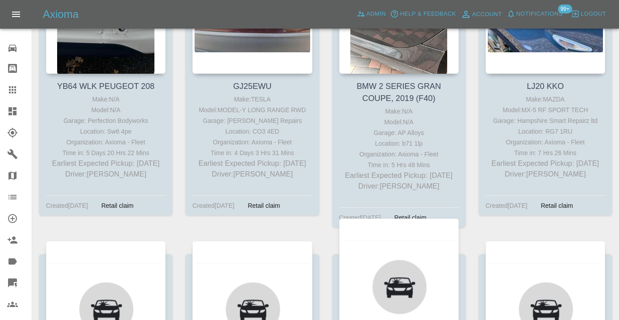
scroll to position [3530, 0]
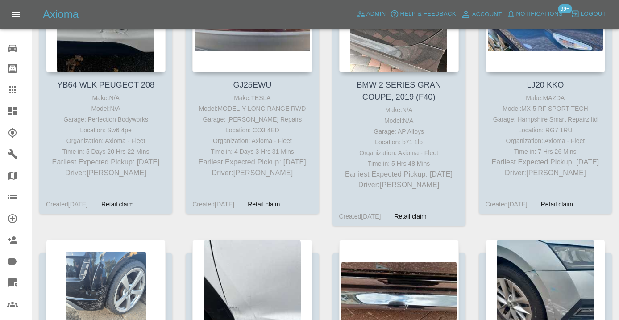
click at [17, 94] on div at bounding box center [19, 89] width 25 height 11
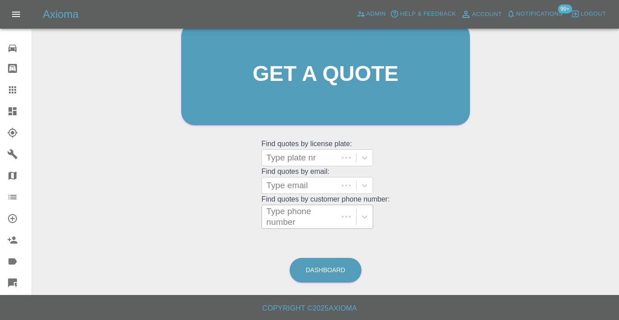
scroll to position [98, 0]
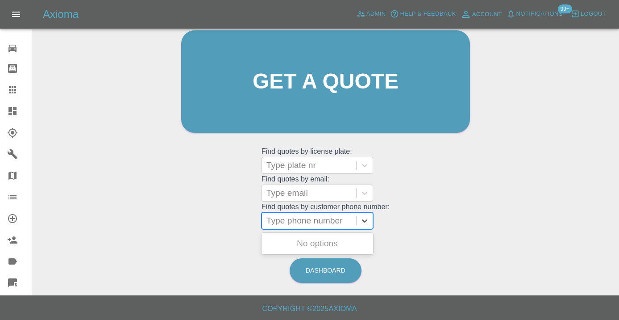
click at [319, 224] on div at bounding box center [309, 220] width 85 height 13
paste input "07379144483"
type input "07379144483"
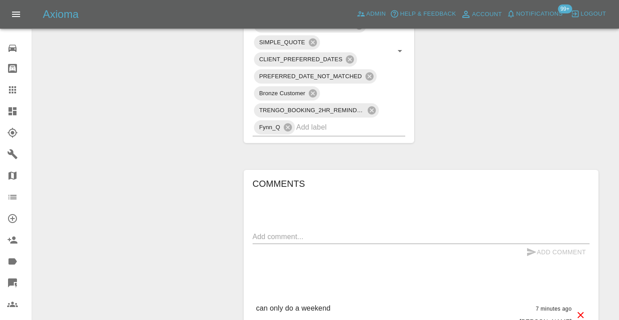
scroll to position [579, 0]
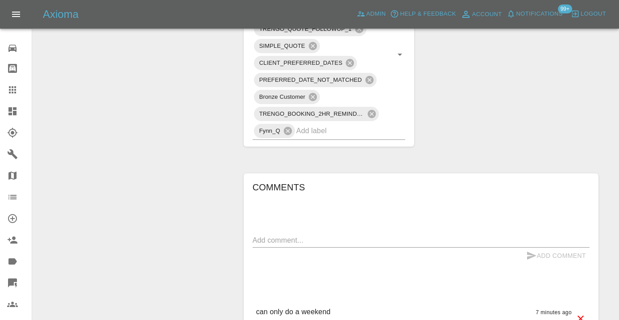
click at [275, 235] on textarea at bounding box center [421, 240] width 337 height 10
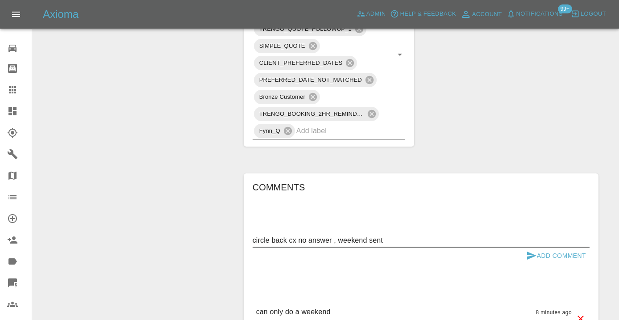
type textarea "circle back cx no answer , weekend sent"
click at [536, 250] on icon "submit" at bounding box center [532, 255] width 11 height 11
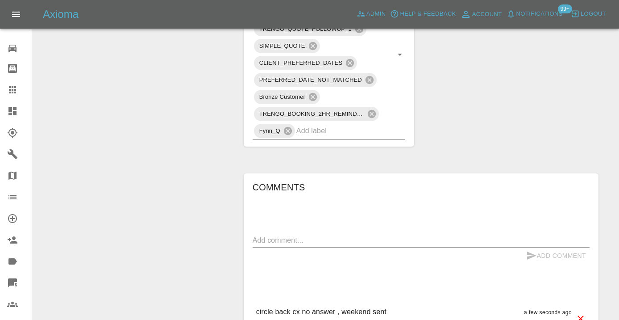
click at [13, 86] on icon at bounding box center [12, 89] width 7 height 7
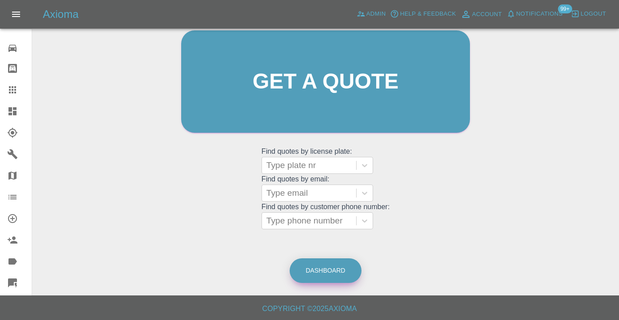
click at [325, 259] on link "Dashboard" at bounding box center [326, 270] width 72 height 25
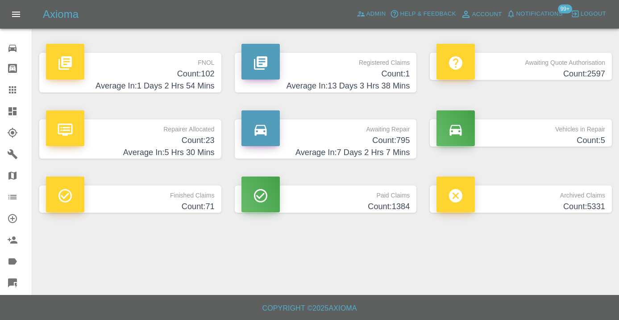
click at [388, 136] on h4 "Count: 795" at bounding box center [326, 140] width 169 height 12
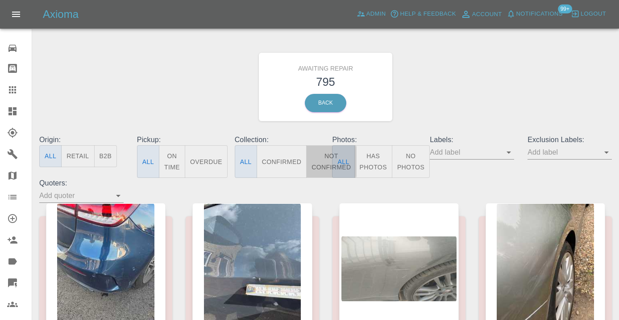
click at [322, 162] on button "Not Confirmed" at bounding box center [331, 161] width 50 height 33
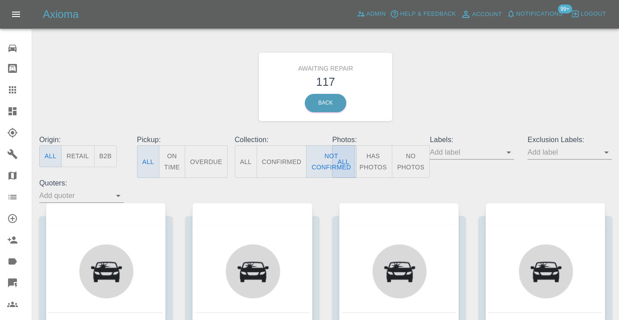
click at [525, 68] on div "Awaiting Repair 117 Back" at bounding box center [326, 86] width 586 height 95
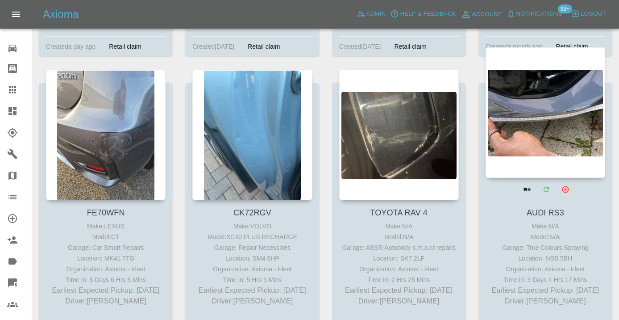
scroll to position [1907, 0]
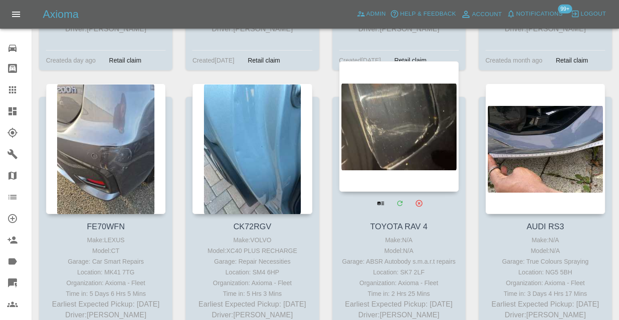
click at [402, 127] on div at bounding box center [399, 126] width 120 height 130
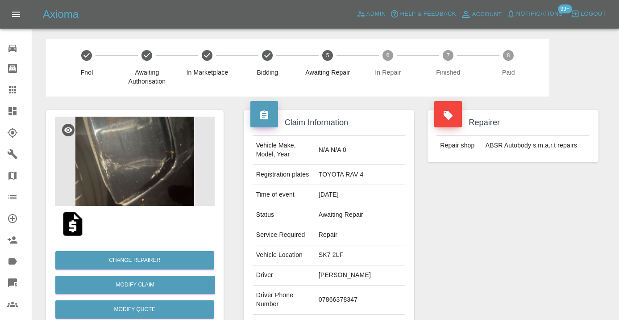
click at [339, 293] on td "07866378347" at bounding box center [360, 299] width 90 height 29
copy td "07866378347"
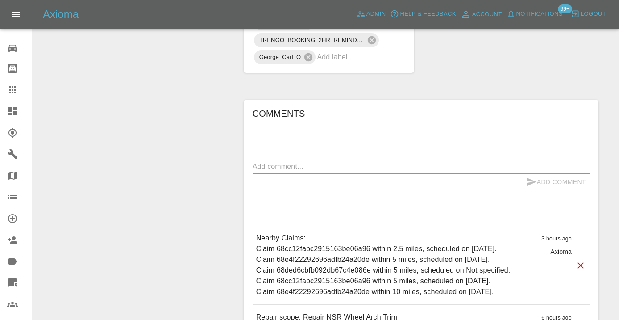
scroll to position [595, 0]
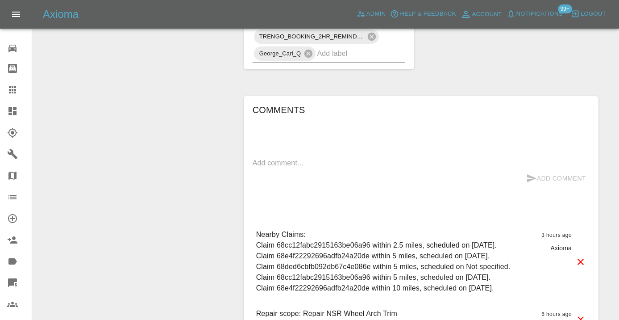
click at [267, 158] on textarea at bounding box center [421, 163] width 337 height 10
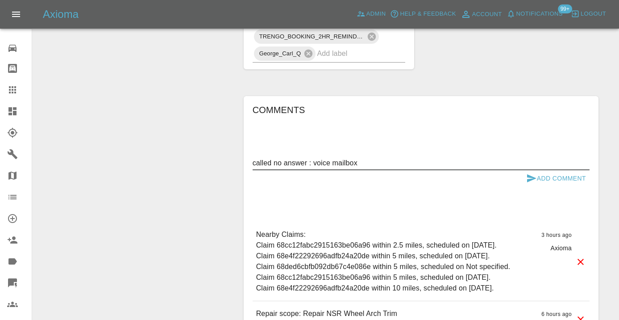
type textarea "called no answer : voice mailbox"
click at [531, 173] on icon "submit" at bounding box center [532, 178] width 11 height 11
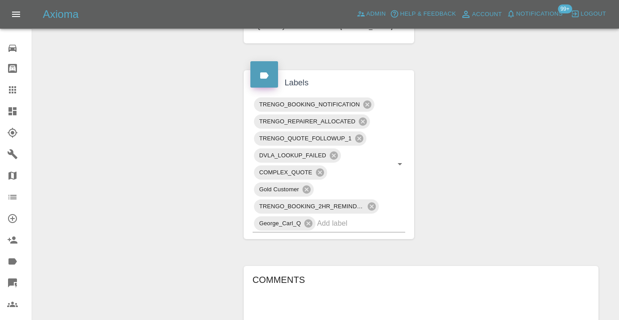
scroll to position [418, 0]
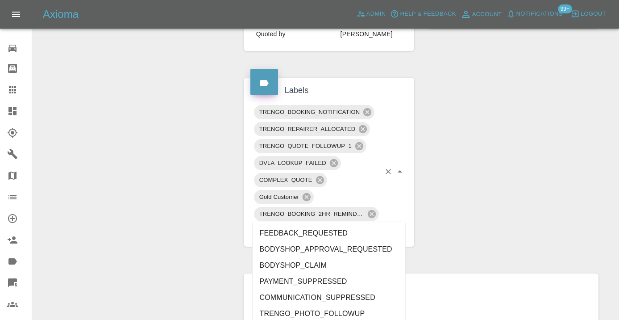
click at [335, 224] on input "text" at bounding box center [348, 231] width 63 height 14
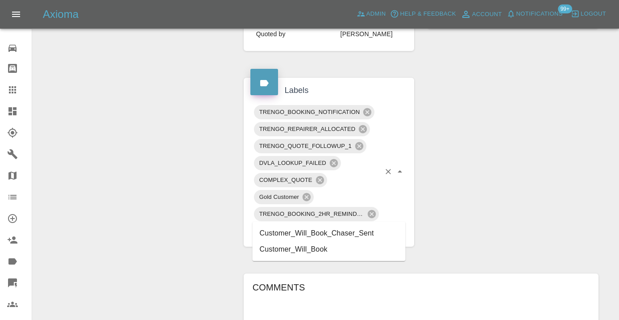
type input "customer_wil"
click at [279, 247] on li "Customer_Will_Book" at bounding box center [329, 249] width 153 height 16
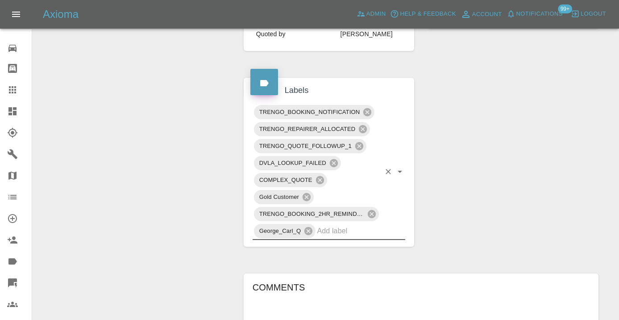
click at [168, 173] on div "Change Repairer Modify Claim Modify Quote Rollback Submit Payment Archive" at bounding box center [134, 138] width 191 height 920
click at [15, 91] on icon at bounding box center [12, 89] width 11 height 11
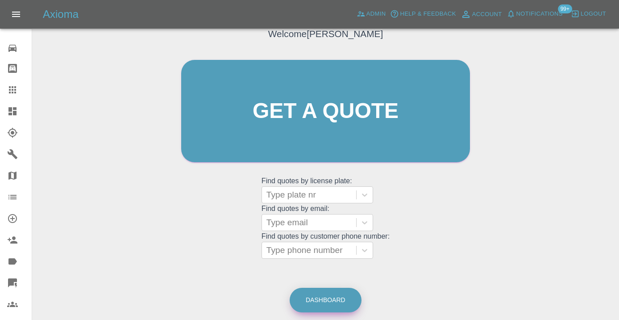
click at [342, 300] on link "Dashboard" at bounding box center [326, 300] width 72 height 25
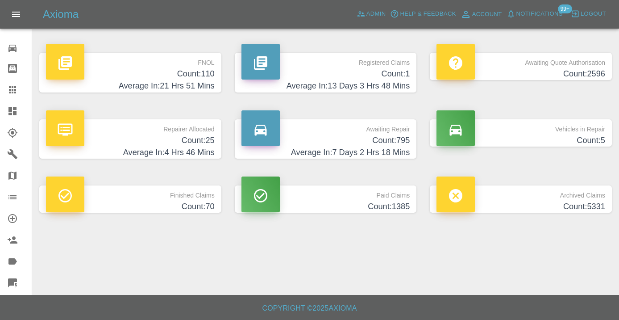
click at [382, 145] on h4 "Count: 795" at bounding box center [326, 140] width 169 height 12
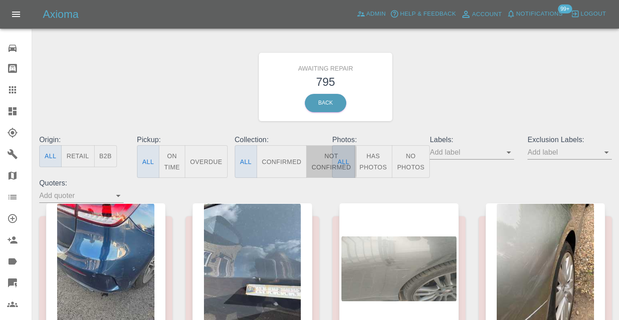
click at [319, 169] on button "Not Confirmed" at bounding box center [331, 161] width 50 height 33
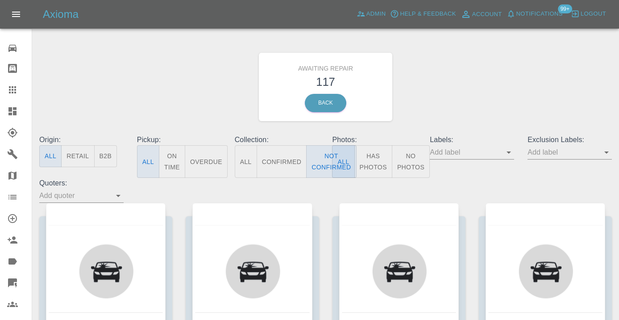
click at [460, 96] on div "Awaiting Repair 117 Back" at bounding box center [326, 86] width 586 height 95
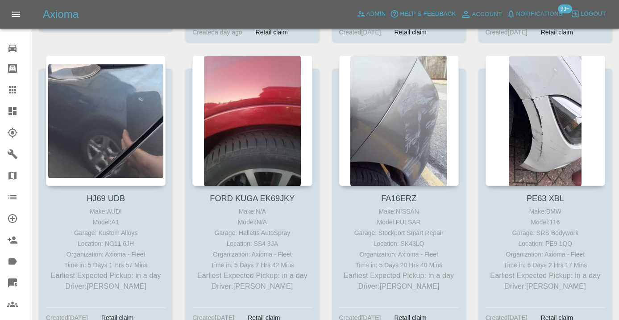
scroll to position [779, 0]
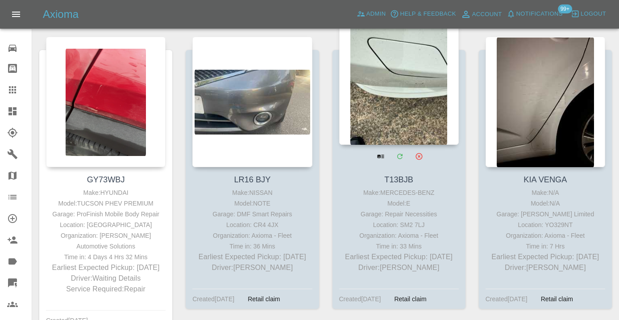
scroll to position [4880, 0]
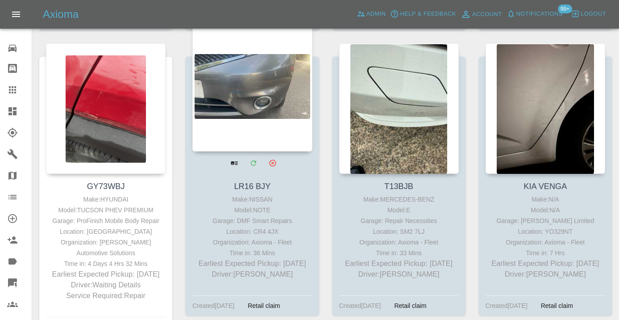
click at [257, 110] on div at bounding box center [252, 86] width 120 height 130
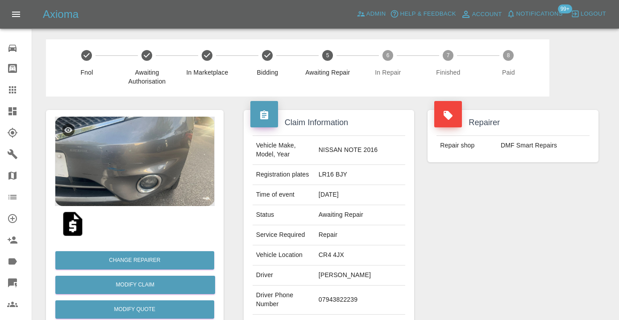
click at [356, 285] on td "07943822239" at bounding box center [360, 299] width 90 height 29
copy td "07943822239"
click at [545, 235] on div "Repairer Repair shop DMF Smart Repairs" at bounding box center [513, 229] width 184 height 267
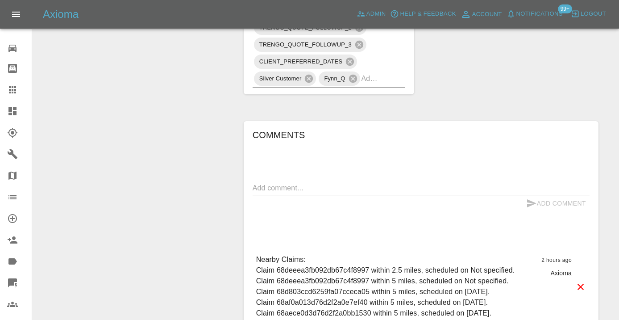
scroll to position [654, 0]
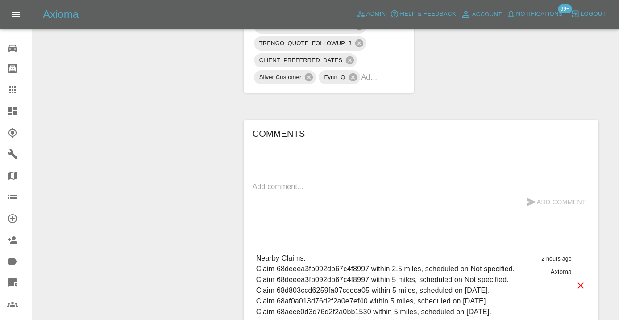
click at [276, 152] on div "Comments x Add Comment Nearby Claims: Claim 68deeea3fb092db67c4f8997 within 2.5…" at bounding box center [421, 251] width 337 height 250
click at [265, 181] on textarea at bounding box center [421, 186] width 337 height 10
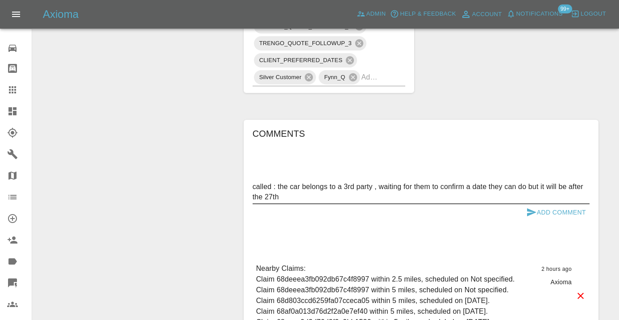
type textarea "called : the car belongs to a 3rd party , waiting for them to confirm a date th…"
click at [528, 208] on icon "submit" at bounding box center [531, 212] width 9 height 8
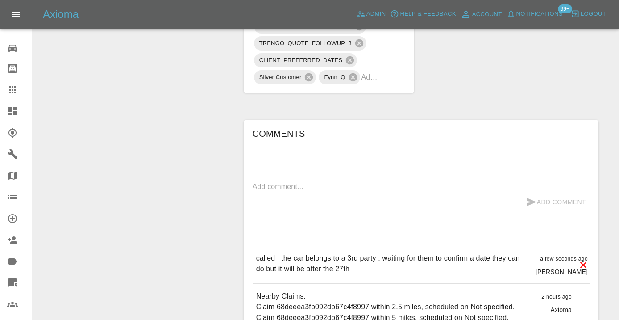
click at [380, 70] on input "text" at bounding box center [371, 77] width 19 height 14
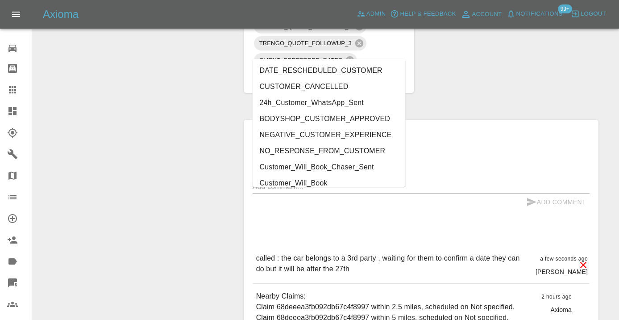
type input "cust"
click at [305, 183] on li "Customer_Will_Book" at bounding box center [329, 183] width 153 height 16
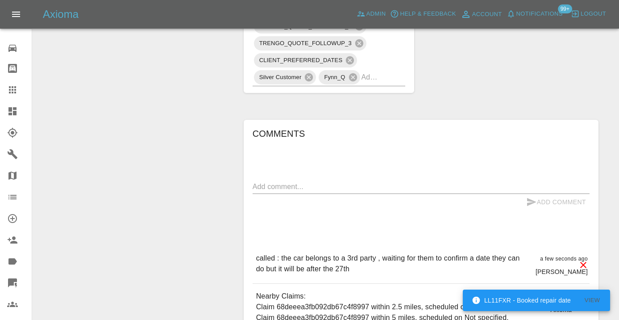
click at [13, 90] on icon at bounding box center [12, 89] width 7 height 7
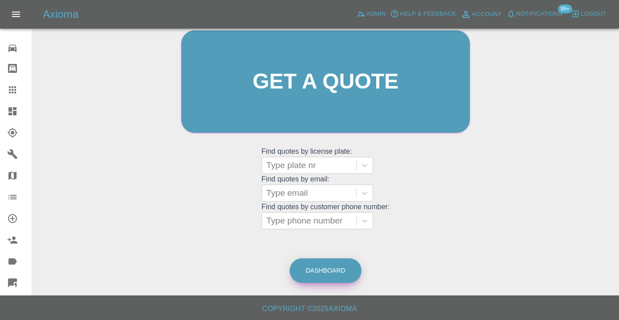
click at [320, 266] on link "Dashboard" at bounding box center [326, 270] width 72 height 25
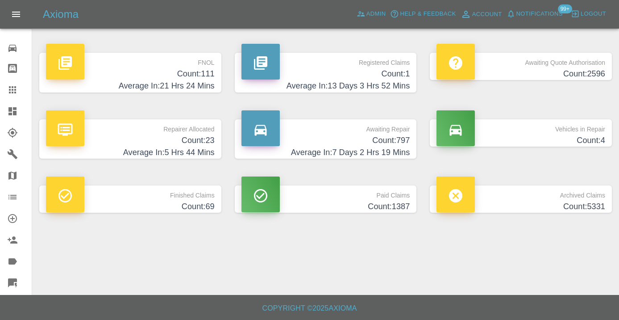
click at [388, 137] on h4 "Count: 797" at bounding box center [326, 140] width 169 height 12
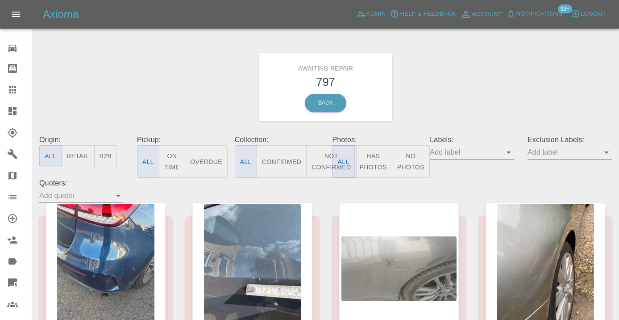
click at [321, 164] on button "Not Confirmed" at bounding box center [331, 161] width 50 height 33
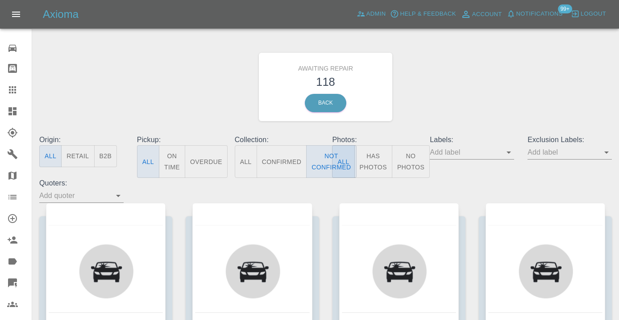
click at [551, 88] on div "Awaiting Repair 118 Back" at bounding box center [326, 86] width 586 height 95
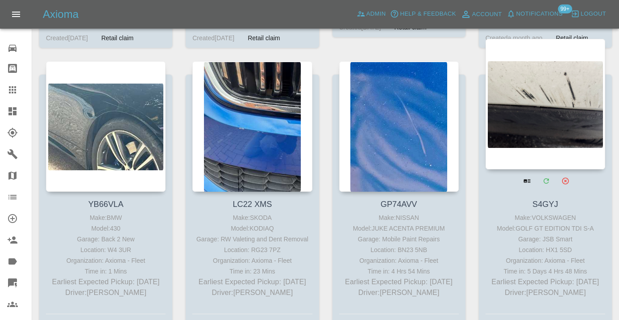
scroll to position [4575, 0]
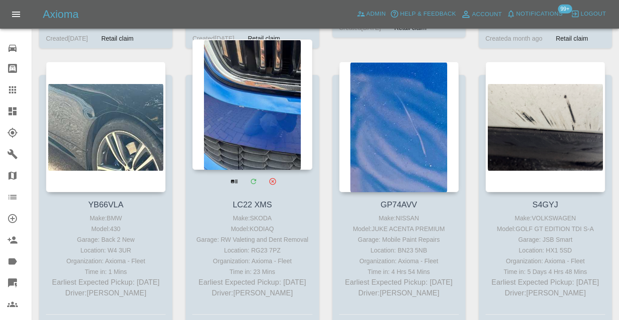
click at [269, 99] on div at bounding box center [252, 104] width 120 height 130
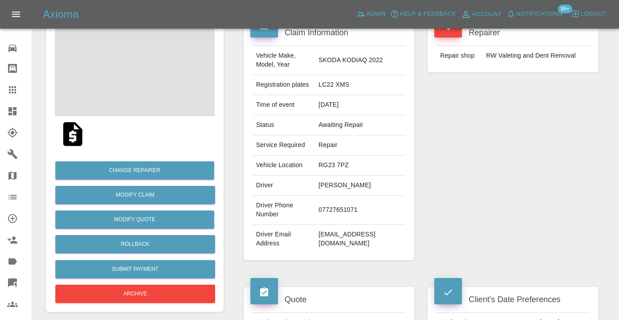
scroll to position [113, 0]
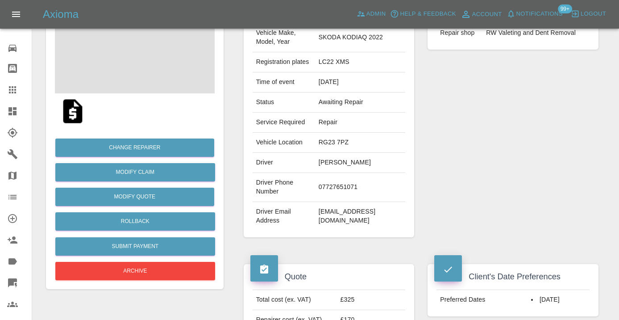
click at [315, 202] on td "07727651071" at bounding box center [360, 187] width 90 height 29
copy td "07727651071"
click at [475, 176] on div "Repairer Repair shop RW Valeting and Dent Removal" at bounding box center [513, 117] width 184 height 267
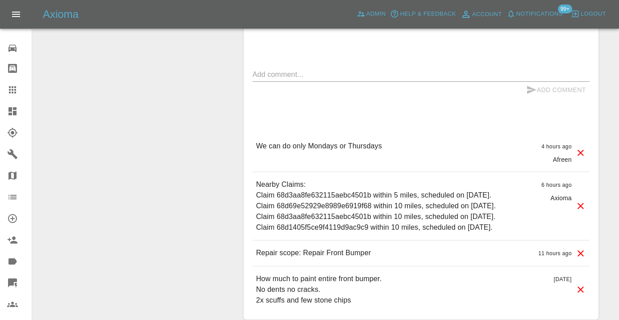
scroll to position [776, 0]
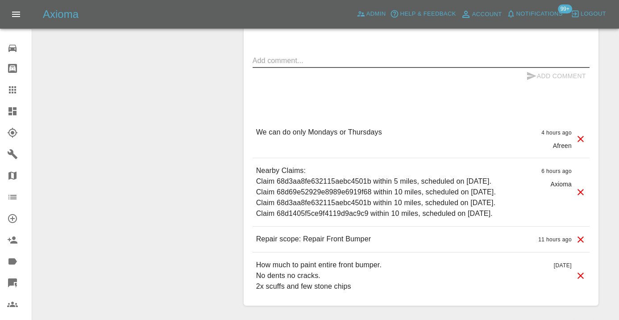
click at [263, 66] on textarea at bounding box center [421, 60] width 337 height 10
type textarea "after 8th November , must be Monday or Thursday"
click at [532, 81] on icon "submit" at bounding box center [532, 76] width 11 height 11
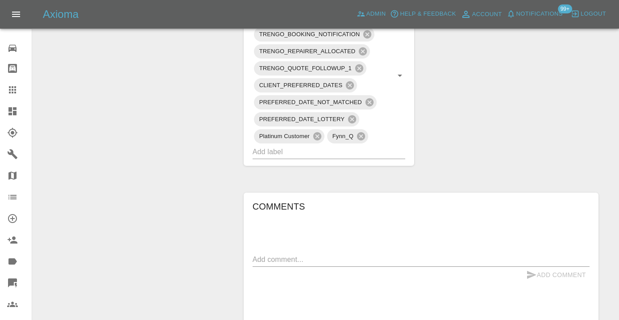
scroll to position [574, 0]
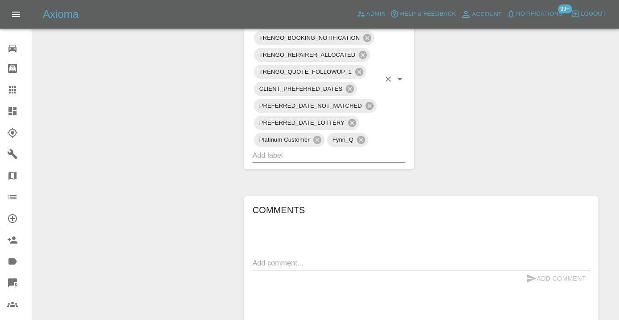
click at [285, 162] on input "text" at bounding box center [317, 155] width 128 height 14
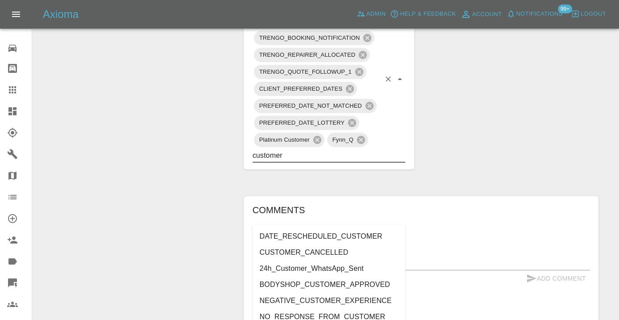
type input "customer_"
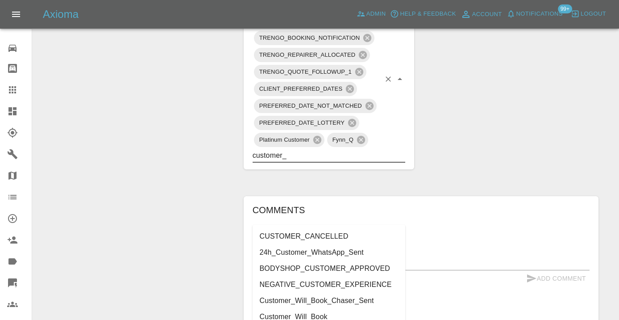
click at [284, 312] on li "Customer_Will_Book" at bounding box center [329, 317] width 153 height 16
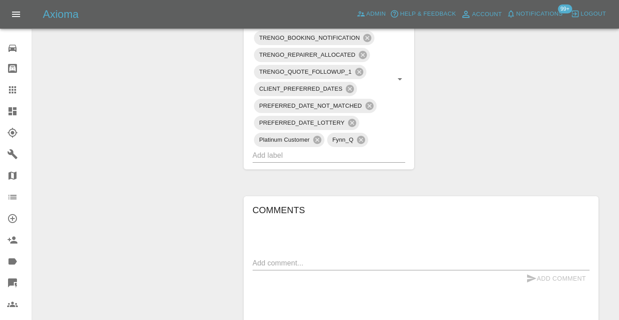
click at [177, 205] on div "Change Repairer Modify Claim Modify Quote Rollback Submit Payment Archive" at bounding box center [134, 41] width 191 height 1037
click at [11, 88] on icon at bounding box center [12, 89] width 11 height 11
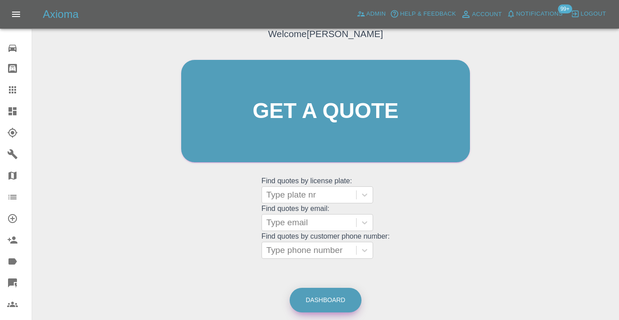
click at [339, 296] on link "Dashboard" at bounding box center [326, 300] width 72 height 25
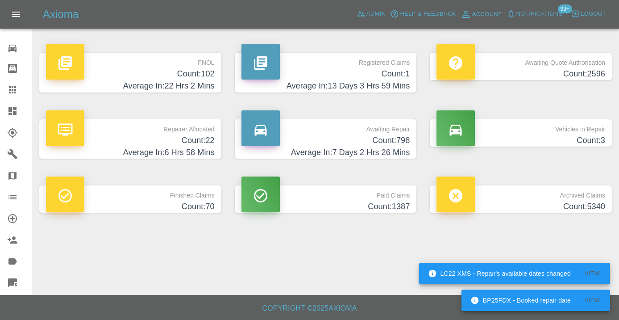
click at [400, 135] on h4 "Count: 798" at bounding box center [326, 140] width 169 height 12
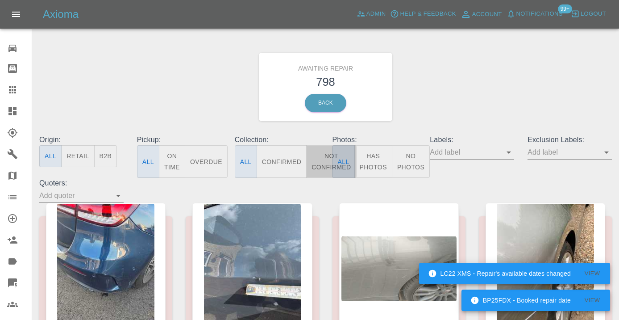
drag, startPoint x: 321, startPoint y: 154, endPoint x: 395, endPoint y: 116, distance: 83.7
click at [321, 154] on button "Not Confirmed" at bounding box center [331, 161] width 50 height 33
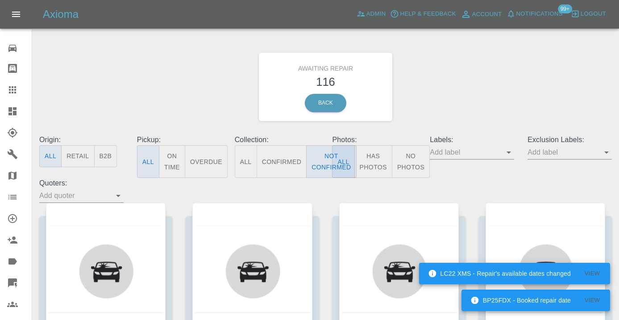
click at [438, 98] on div "Awaiting Repair 116 Back" at bounding box center [326, 86] width 586 height 95
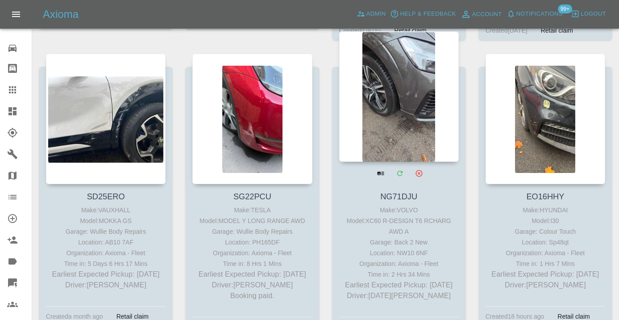
scroll to position [5762, 0]
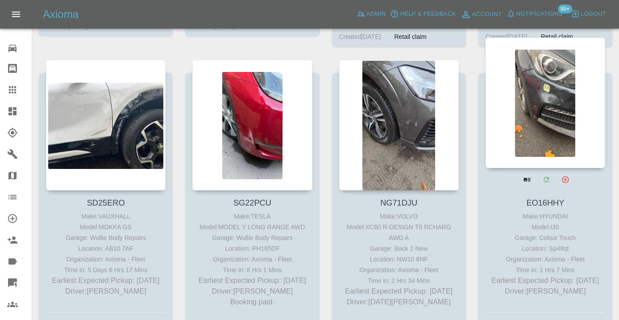
click at [535, 104] on div at bounding box center [546, 103] width 120 height 130
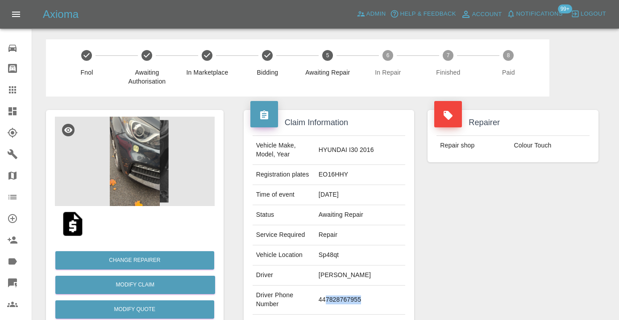
drag, startPoint x: 373, startPoint y: 302, endPoint x: 329, endPoint y: 301, distance: 43.8
click at [329, 301] on td "447828767955" at bounding box center [360, 299] width 90 height 29
copy td "7828767955"
click at [512, 249] on div "Repairer Repair shop Colour Touch" at bounding box center [513, 229] width 184 height 267
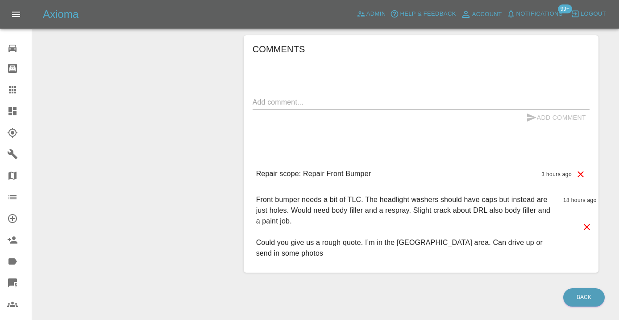
scroll to position [649, 0]
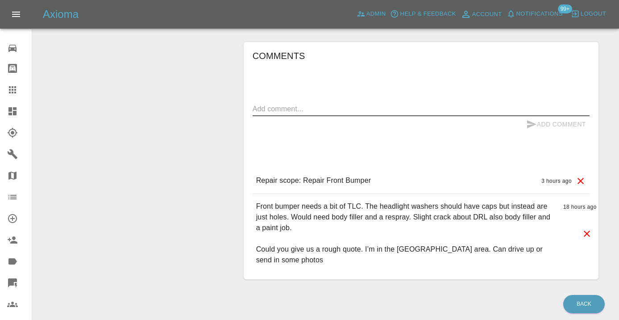
click at [263, 109] on textarea at bounding box center [421, 109] width 337 height 10
type textarea "called no answer : voice mailbox"
click at [533, 119] on icon "submit" at bounding box center [532, 124] width 11 height 11
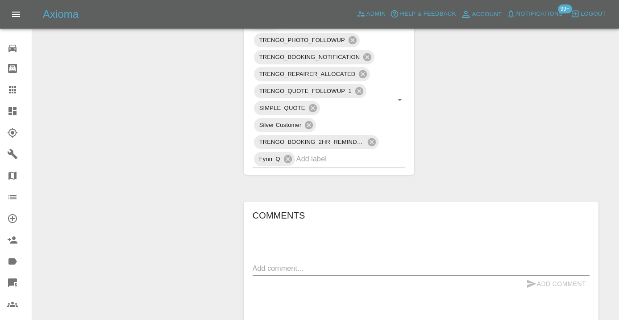
scroll to position [476, 0]
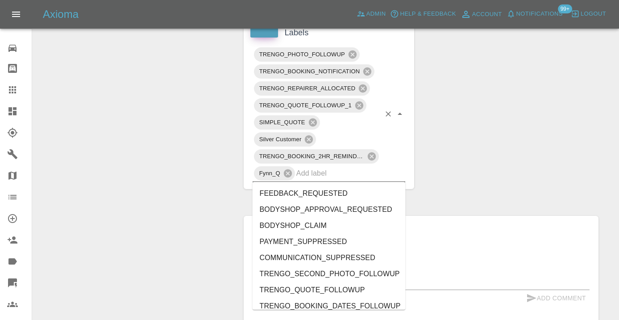
click at [338, 177] on input "text" at bounding box center [339, 173] width 84 height 14
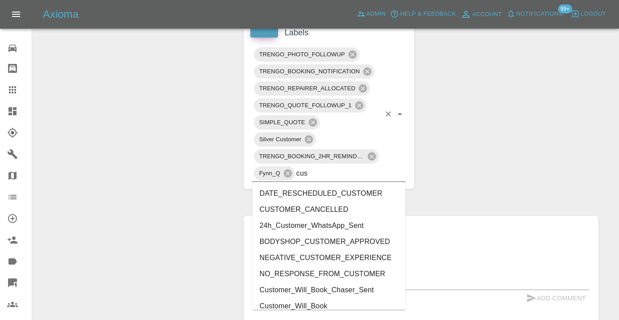
type input "cust"
click at [305, 302] on li "Customer_Will_Book" at bounding box center [329, 306] width 153 height 16
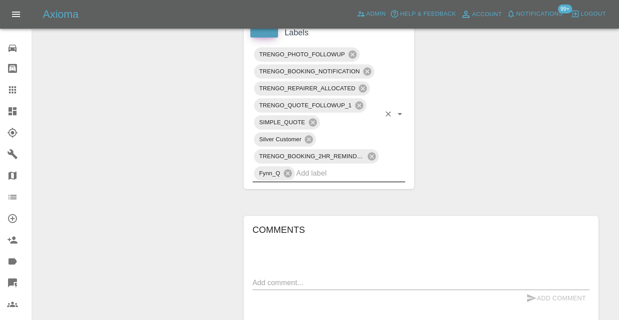
click at [148, 166] on div "Change Repairer Modify Claim Modify Quote Rollback Submit Payment Archive" at bounding box center [134, 62] width 191 height 883
click at [15, 88] on icon at bounding box center [12, 89] width 7 height 7
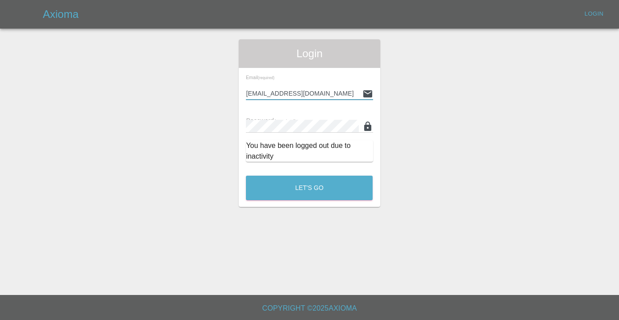
type input "Castrokhonqwana@gmail.com"
click at [309, 188] on button "Let's Go" at bounding box center [309, 188] width 127 height 25
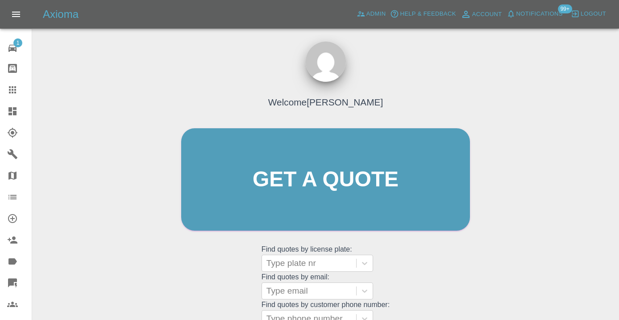
click at [444, 289] on div "Welcome Castro Get a quote Get a quote Find quotes by license plate: Type plate…" at bounding box center [326, 197] width 308 height 270
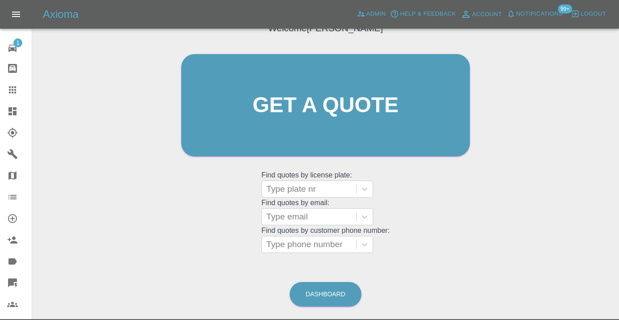
scroll to position [99, 0]
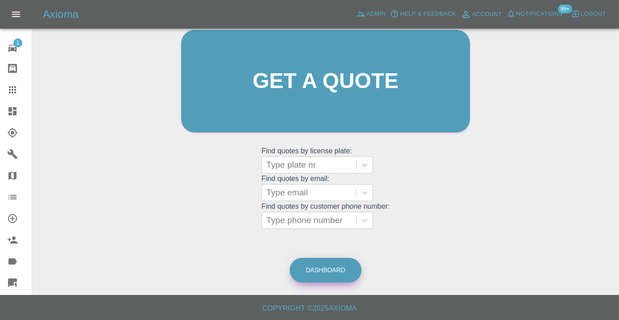
click at [335, 273] on link "Dashboard" at bounding box center [326, 270] width 72 height 25
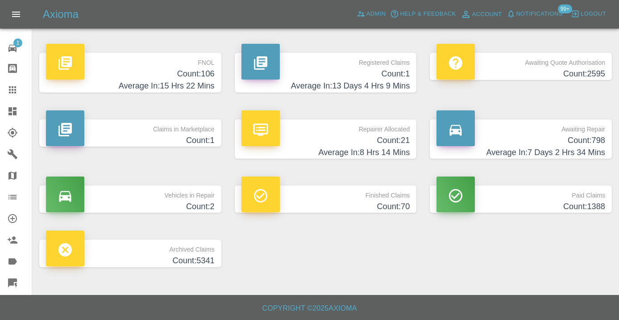
click at [586, 140] on h4 "Count: 798" at bounding box center [521, 140] width 169 height 12
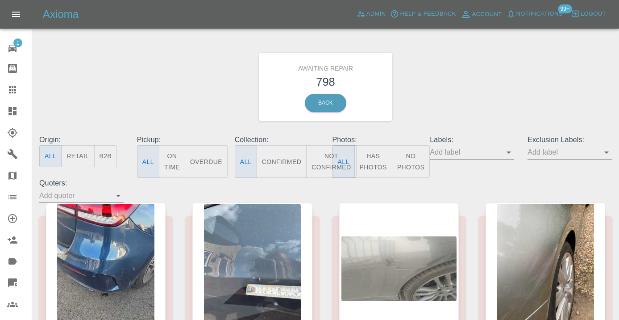
click at [311, 167] on button "Not Confirmed" at bounding box center [331, 161] width 50 height 33
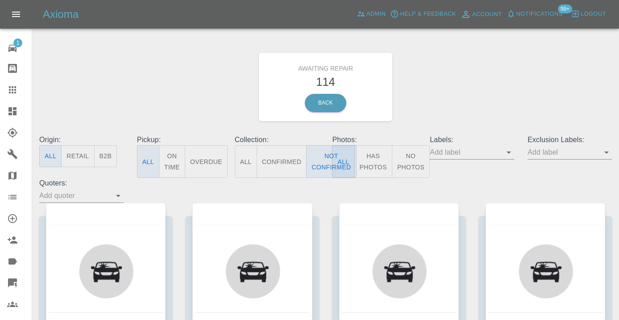
click at [485, 72] on div "Awaiting Repair 114 Back" at bounding box center [326, 86] width 586 height 95
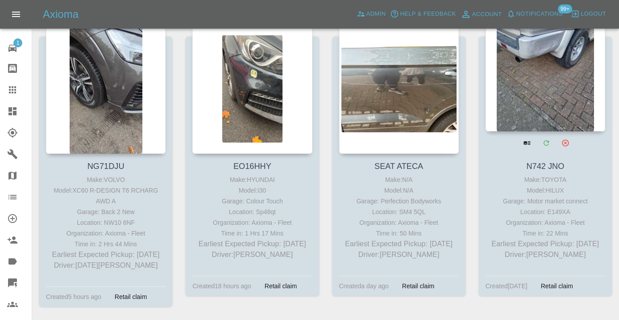
scroll to position [5806, 0]
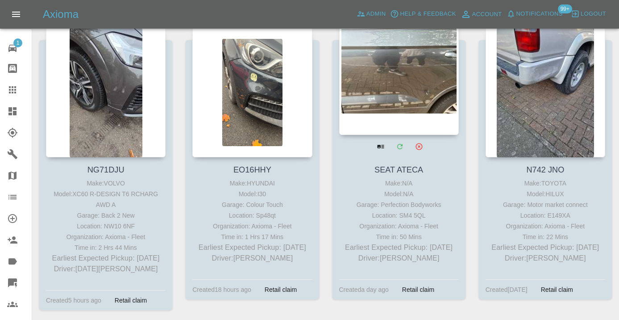
click at [414, 66] on div at bounding box center [399, 69] width 120 height 130
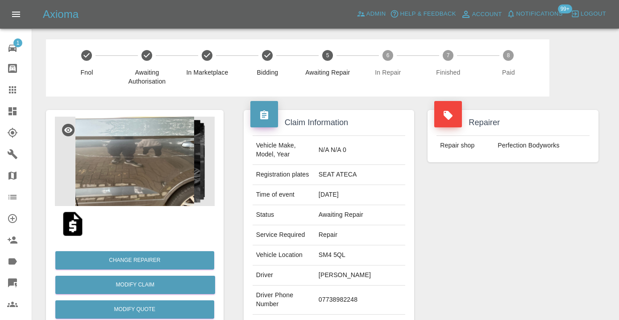
click at [353, 293] on td "07738982248" at bounding box center [360, 299] width 90 height 29
copy td "07738982248"
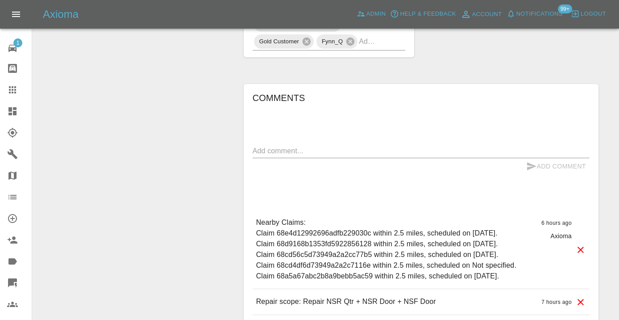
scroll to position [564, 0]
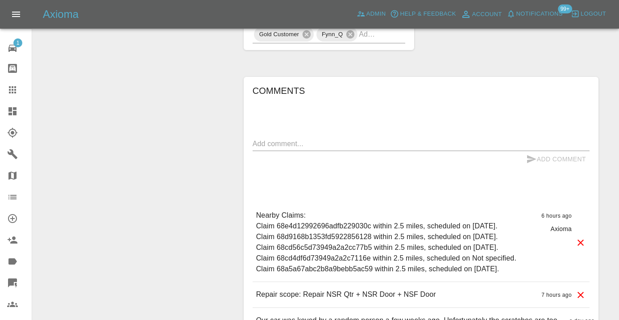
click at [290, 151] on div "Add Comment" at bounding box center [421, 159] width 337 height 17
click at [270, 138] on textarea at bounding box center [421, 143] width 337 height 10
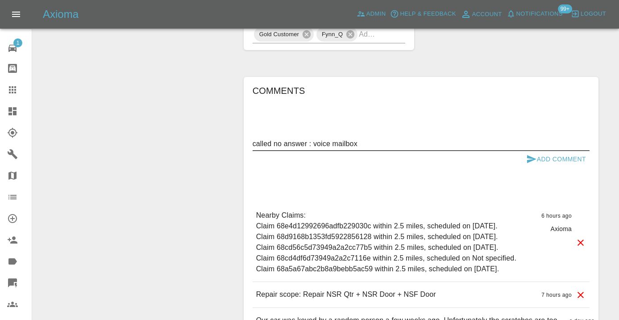
type textarea "called no answer : voice mailbox"
click at [539, 151] on button "Add Comment" at bounding box center [556, 159] width 67 height 17
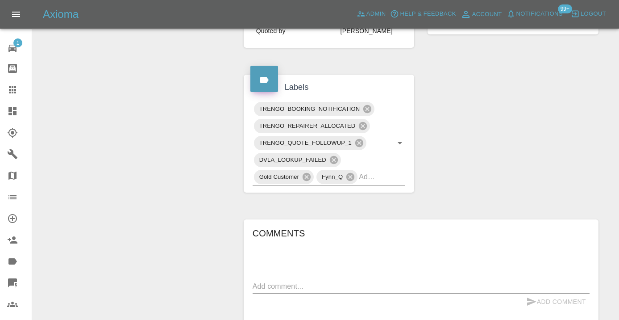
scroll to position [407, 0]
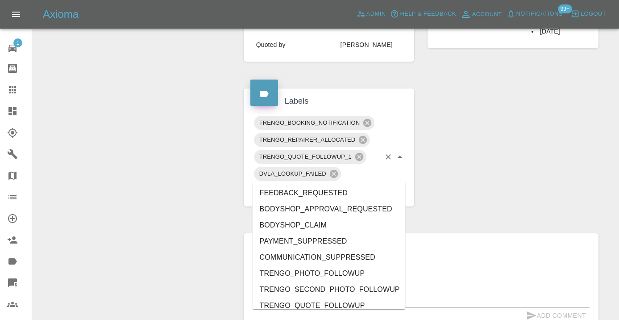
click at [383, 175] on div "TRENGO_BOOKING_NOTIFICATION TRENGO_REPAIRER_ALLOCATED TRENGO_QUOTE_FOLLOWUP_1 D…" at bounding box center [329, 156] width 153 height 85
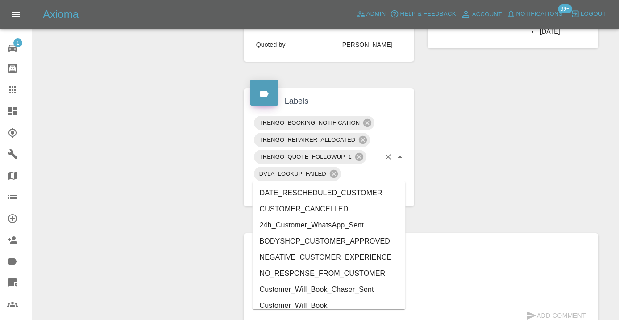
type input "cust"
click at [339, 303] on li "Customer_Will_Book" at bounding box center [329, 305] width 153 height 16
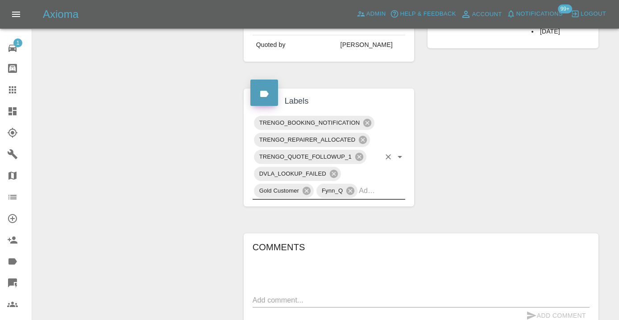
click at [180, 213] on div "Change Repairer Modify Claim Modify Quote Rollback Submit Payment Archive" at bounding box center [134, 128] width 191 height 879
click at [15, 91] on icon at bounding box center [12, 89] width 7 height 7
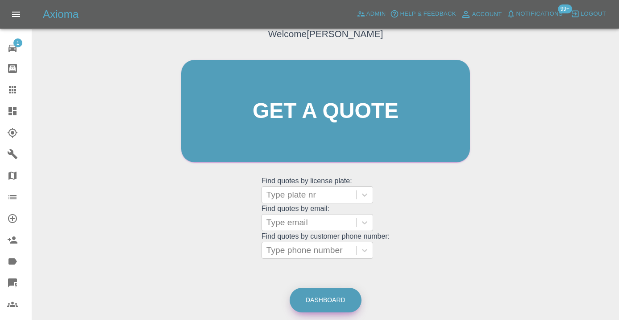
click at [342, 306] on link "Dashboard" at bounding box center [326, 300] width 72 height 25
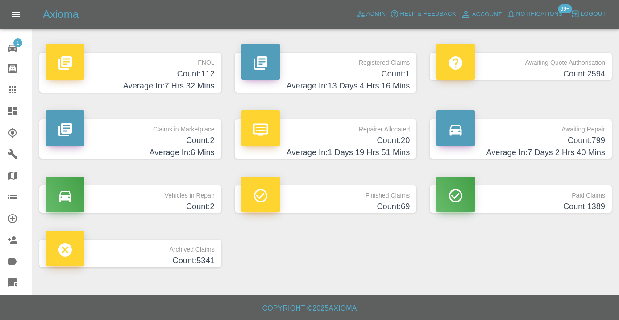
click at [589, 150] on h4 "Average In: 7 Days 2 Hrs 40 Mins" at bounding box center [521, 152] width 169 height 12
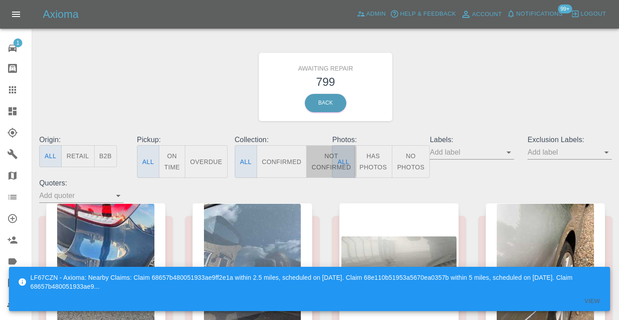
click at [321, 164] on button "Not Confirmed" at bounding box center [331, 161] width 50 height 33
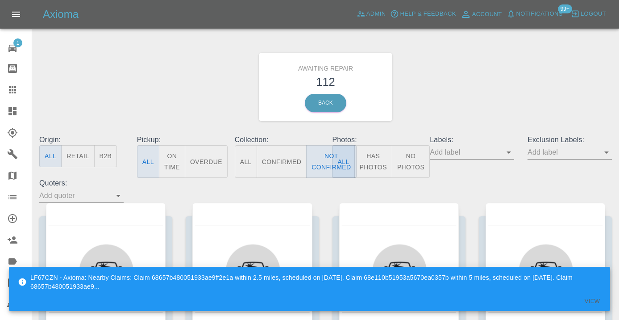
click at [504, 68] on div "Awaiting Repair 112 Back" at bounding box center [326, 86] width 586 height 95
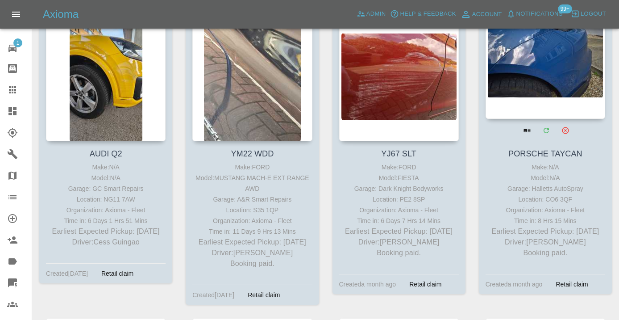
scroll to position [5844, 0]
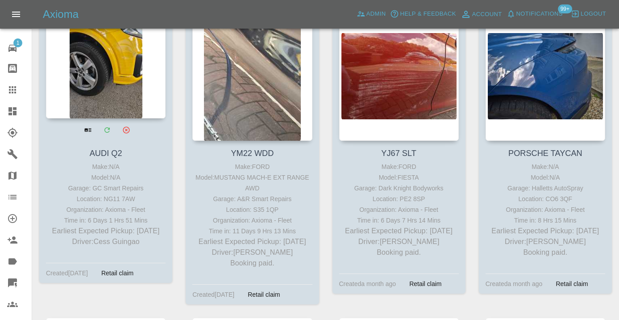
click at [106, 61] on div at bounding box center [106, 53] width 120 height 130
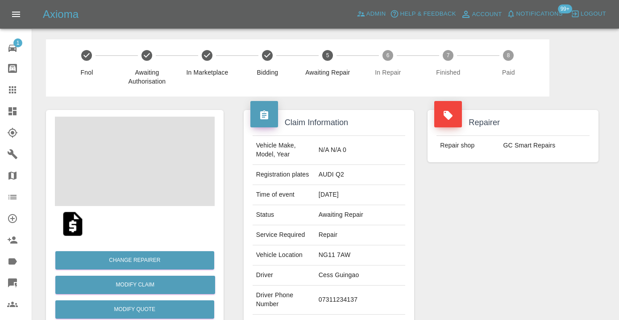
click at [364, 286] on td "07311234137" at bounding box center [360, 299] width 90 height 29
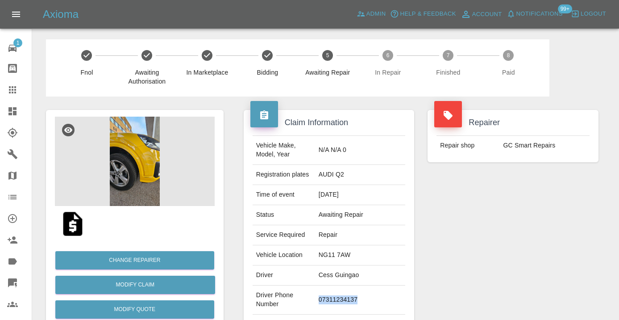
click at [364, 286] on td "07311234137" at bounding box center [360, 299] width 90 height 29
copy td "07311234137"
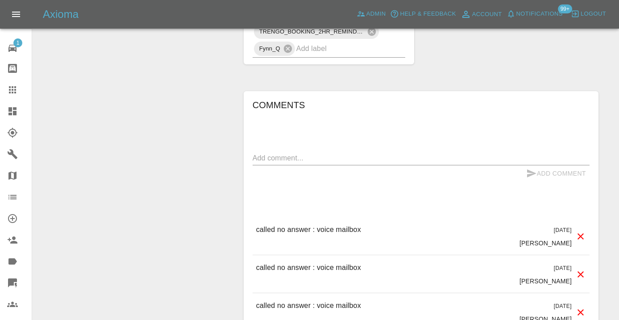
scroll to position [669, 0]
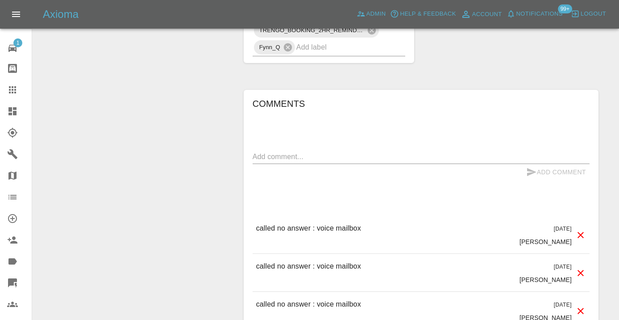
click at [279, 151] on textarea at bounding box center [421, 156] width 337 height 10
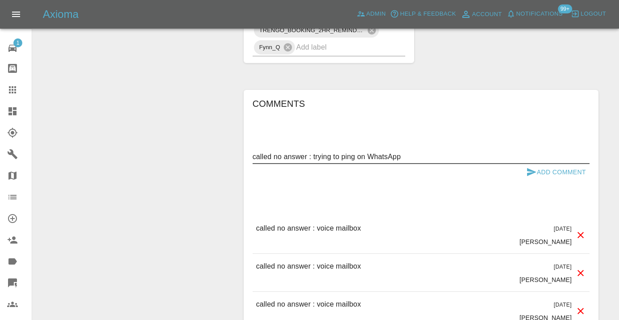
type textarea "called no answer : trying to ping on WhatsApp"
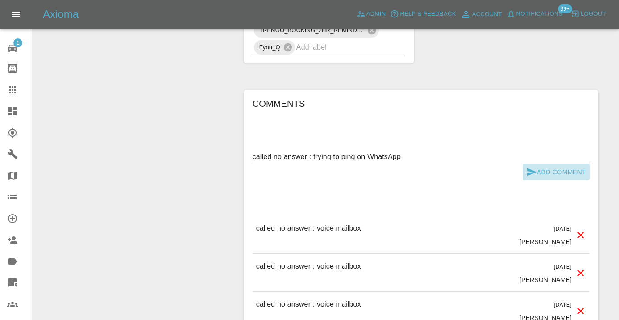
click at [524, 164] on button "Add Comment" at bounding box center [556, 172] width 67 height 17
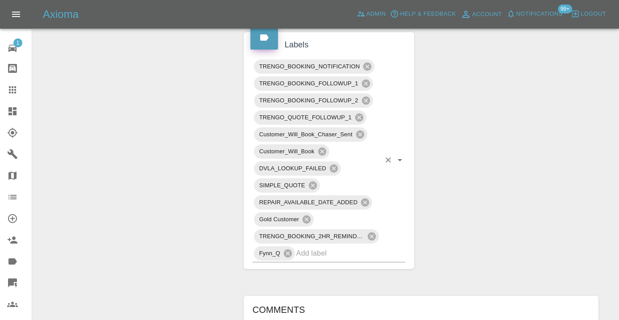
scroll to position [462, 0]
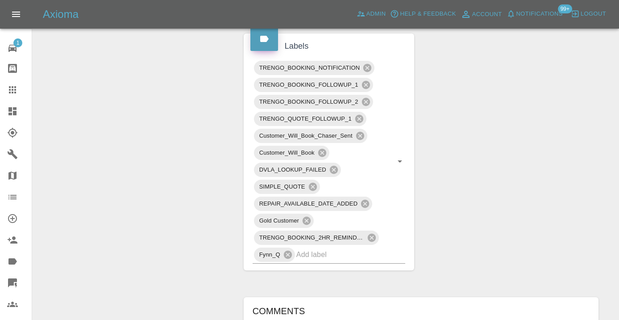
click at [17, 93] on icon at bounding box center [12, 89] width 11 height 11
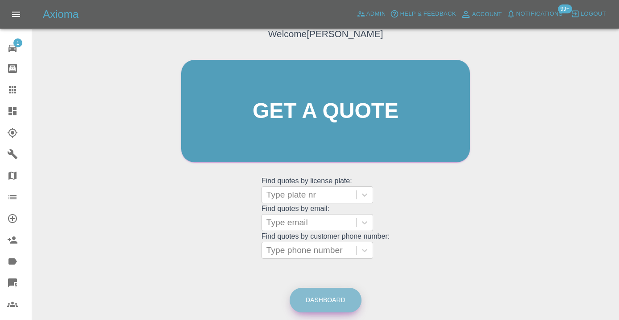
click at [329, 297] on link "Dashboard" at bounding box center [326, 300] width 72 height 25
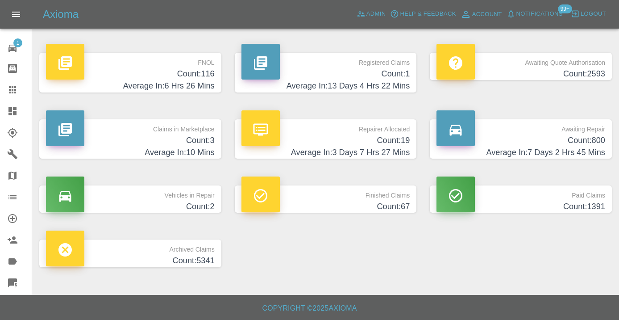
click at [568, 146] on h4 "Average In: 7 Days 2 Hrs 45 Mins" at bounding box center [521, 152] width 169 height 12
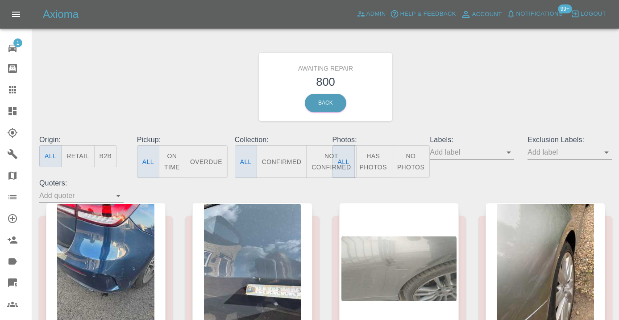
click at [320, 162] on button "Not Confirmed" at bounding box center [331, 161] width 50 height 33
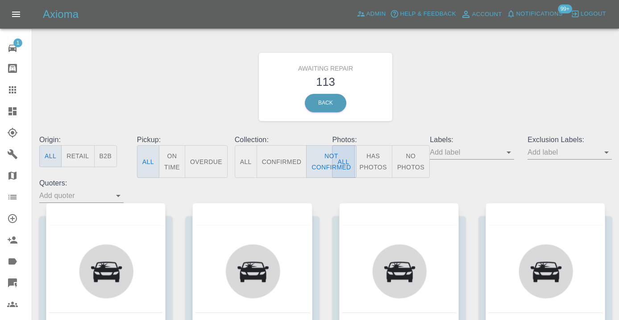
click at [477, 83] on div "Awaiting Repair 113 Back" at bounding box center [326, 86] width 586 height 95
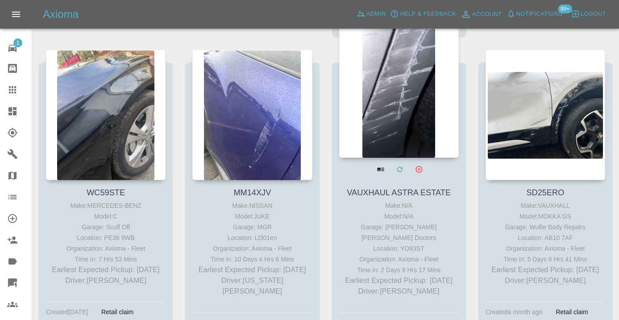
scroll to position [5223, 0]
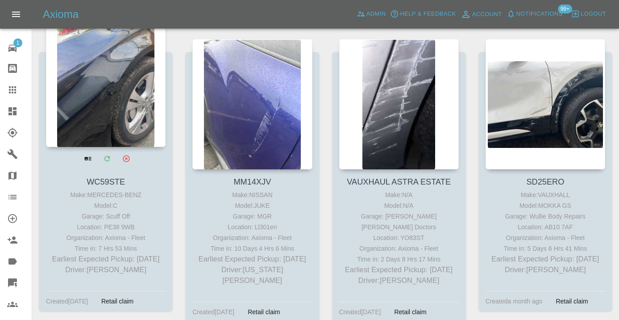
click at [95, 107] on div at bounding box center [106, 82] width 120 height 130
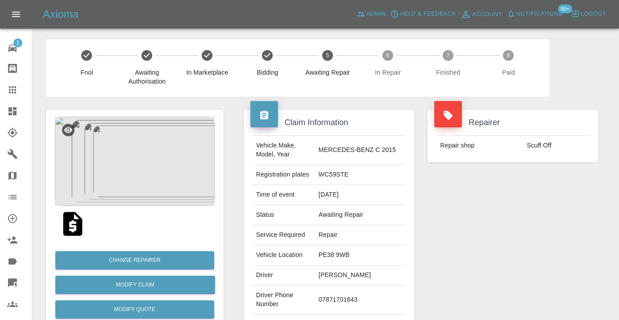
click at [336, 289] on td "07871701643" at bounding box center [360, 299] width 90 height 29
copy td "07871701643"
click at [515, 240] on div "Repairer Repair shop Scuff Off" at bounding box center [513, 229] width 184 height 267
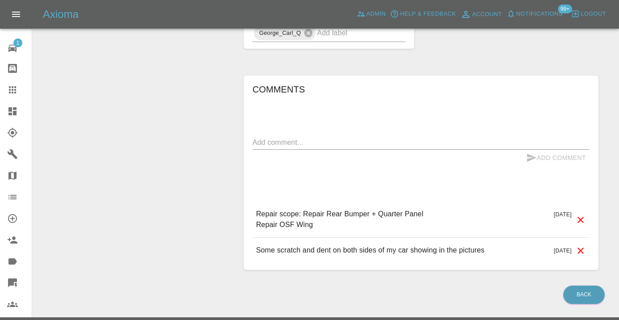
scroll to position [620, 0]
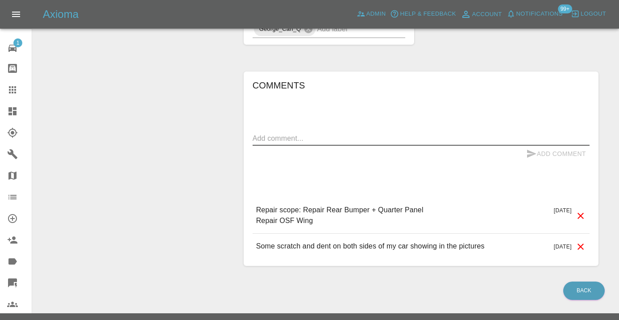
click at [266, 133] on textarea at bounding box center [421, 138] width 337 height 10
type textarea "called no answer : voice mailbox"
click at [534, 149] on icon "submit" at bounding box center [532, 154] width 11 height 11
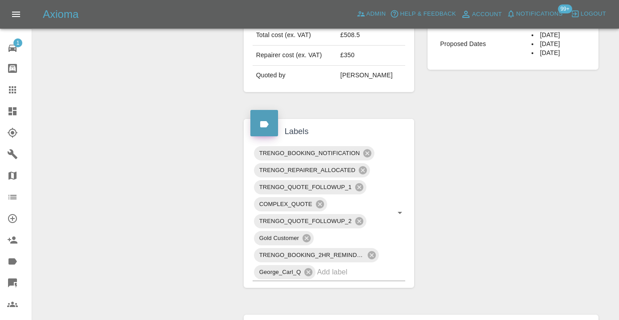
scroll to position [369, 0]
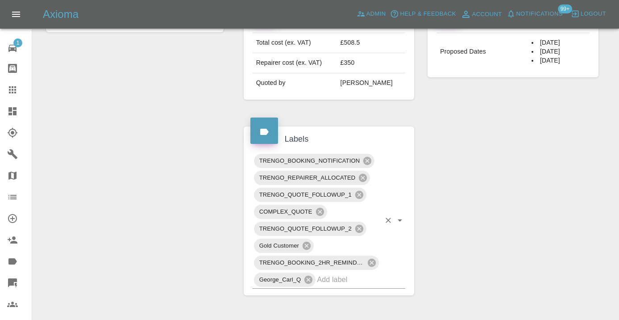
click at [344, 272] on input "text" at bounding box center [348, 279] width 63 height 14
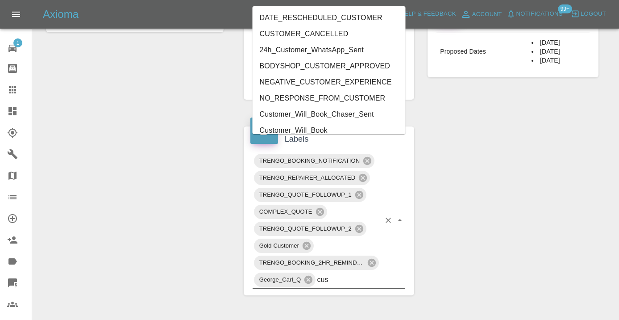
type input "cust"
click at [285, 126] on li "Customer_Will_Book" at bounding box center [329, 130] width 153 height 16
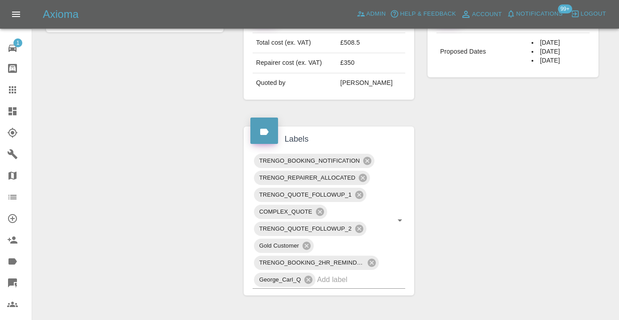
click at [125, 127] on div "Change Repairer Modify Claim Modify Quote Rollback Submit Payment Archive" at bounding box center [134, 147] width 191 height 840
click at [15, 91] on icon at bounding box center [12, 89] width 11 height 11
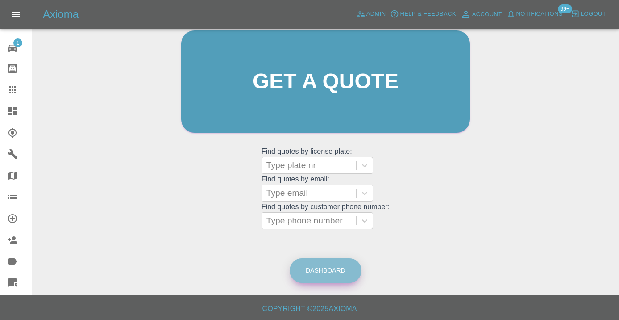
click at [321, 278] on link "Dashboard" at bounding box center [326, 270] width 72 height 25
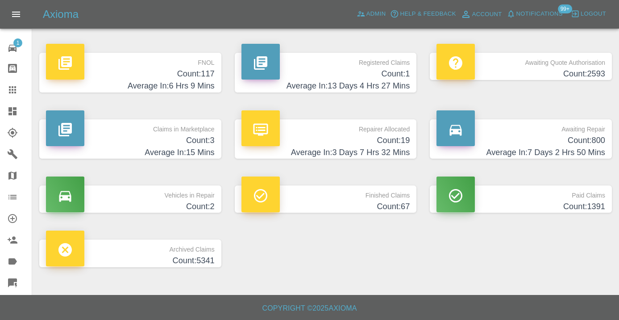
click at [584, 143] on h4 "Count: 800" at bounding box center [521, 140] width 169 height 12
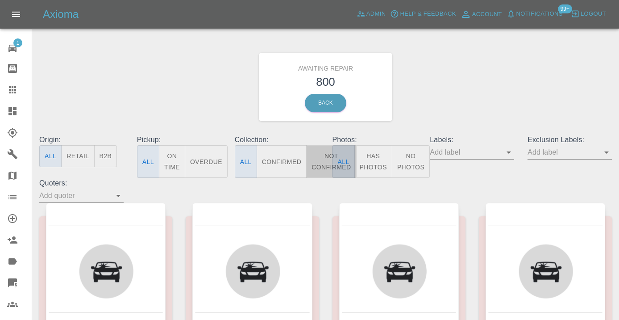
click at [315, 157] on button "Not Confirmed" at bounding box center [331, 161] width 50 height 33
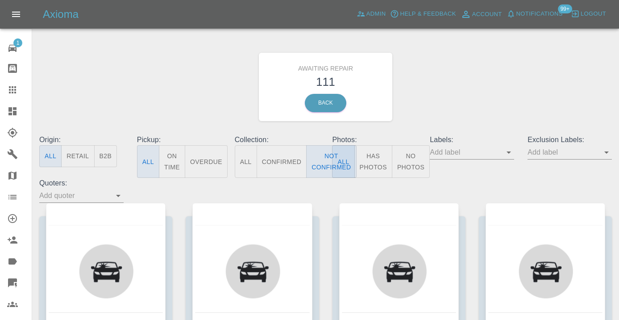
click at [463, 117] on div "Awaiting Repair 111 Back" at bounding box center [326, 86] width 586 height 95
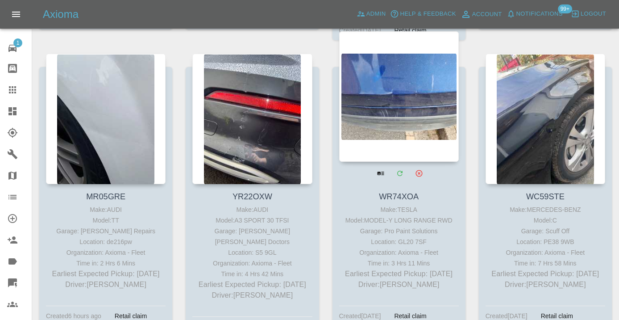
scroll to position [4912, 0]
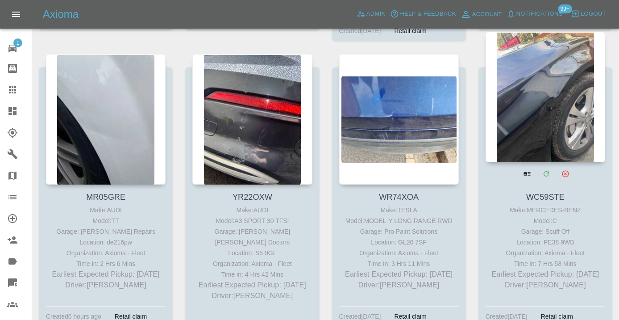
click at [549, 104] on div at bounding box center [546, 97] width 120 height 130
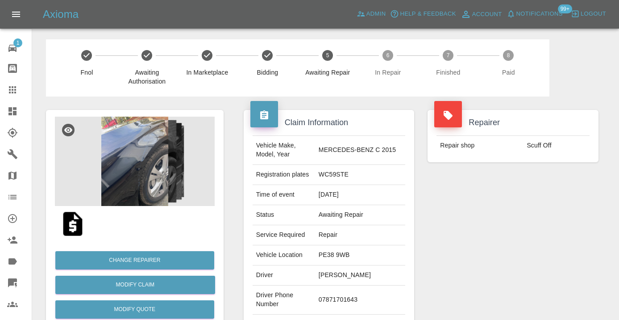
click at [350, 292] on td "07871701643" at bounding box center [360, 299] width 90 height 29
copy td "07871701643"
click at [544, 212] on div "Repairer Repair shop Scuff Off" at bounding box center [513, 229] width 184 height 267
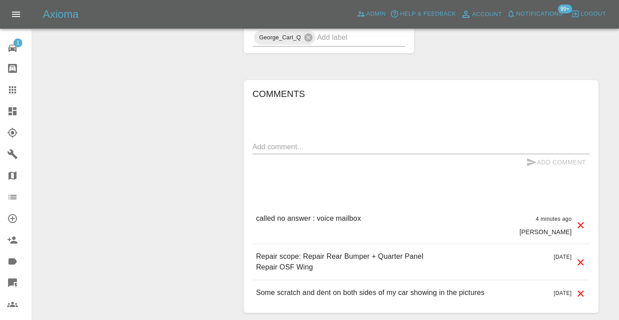
scroll to position [635, 0]
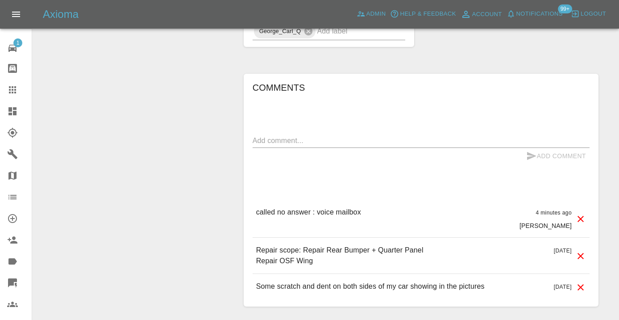
click at [494, 60] on div "Comments x Add Comment called no answer : voice mailbox 4 minutes ago [PERSON_N…" at bounding box center [421, 189] width 368 height 259
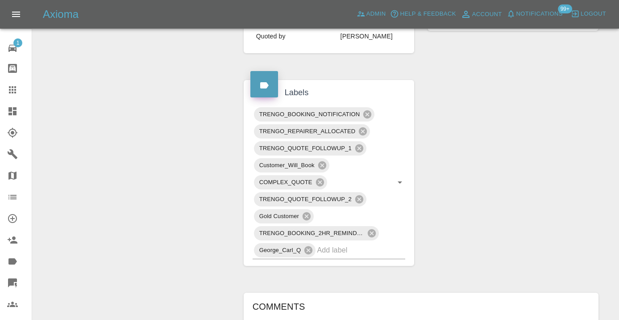
scroll to position [402, 0]
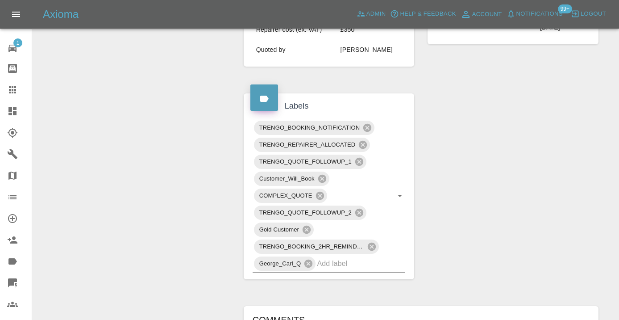
click at [15, 86] on icon at bounding box center [12, 89] width 7 height 7
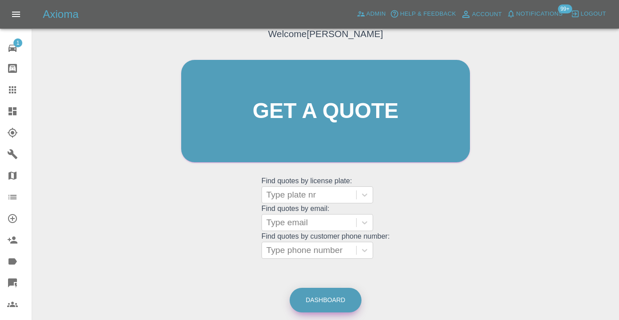
click at [331, 296] on link "Dashboard" at bounding box center [326, 300] width 72 height 25
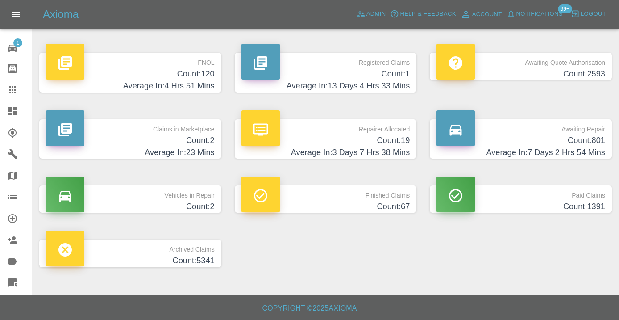
click at [584, 137] on h4 "Count: 801" at bounding box center [521, 140] width 169 height 12
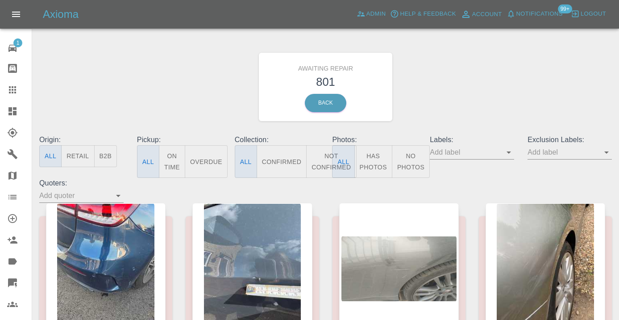
click at [428, 57] on div "Awaiting Repair 801 Back" at bounding box center [326, 86] width 586 height 95
click at [321, 162] on button "Not Confirmed" at bounding box center [331, 161] width 50 height 33
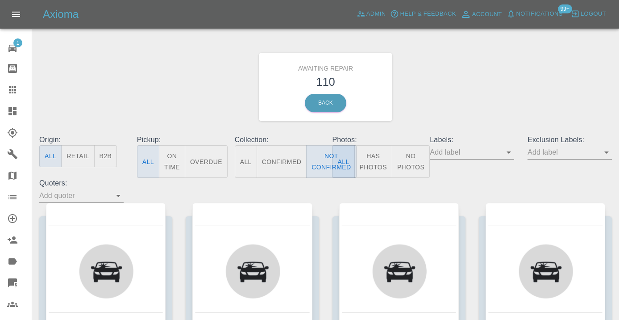
click at [486, 89] on div "Awaiting Repair 110 Back" at bounding box center [326, 86] width 586 height 95
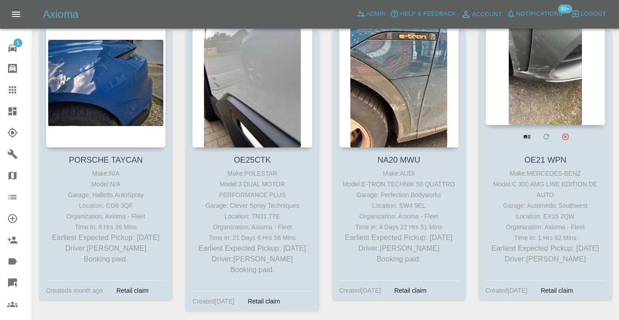
scroll to position [5833, 0]
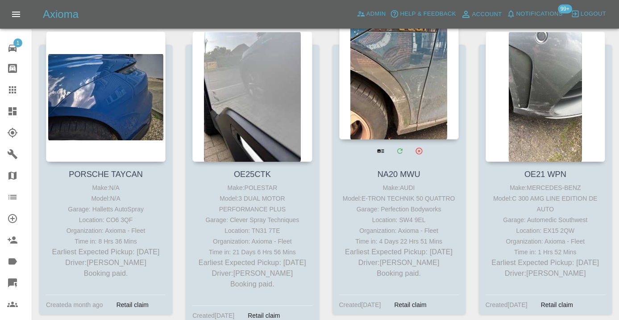
click at [411, 86] on div at bounding box center [399, 74] width 120 height 130
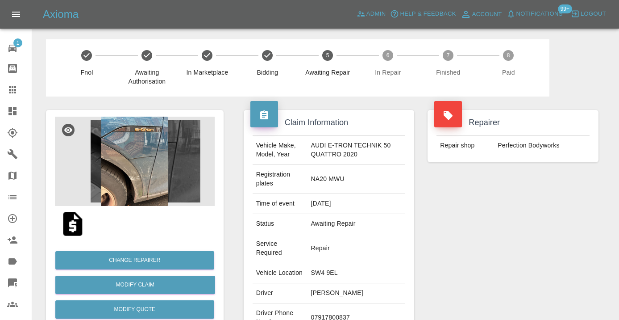
click at [329, 312] on td "07917800837" at bounding box center [357, 317] width 98 height 29
click at [329, 309] on td "07917800837" at bounding box center [357, 317] width 98 height 29
copy td "07917800837"
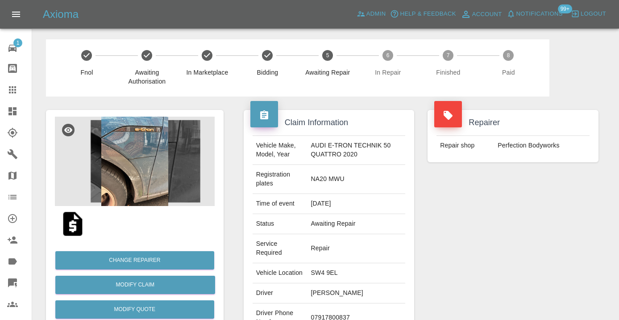
click at [487, 246] on div "Repairer Repair shop Perfection Bodyworks" at bounding box center [513, 242] width 184 height 293
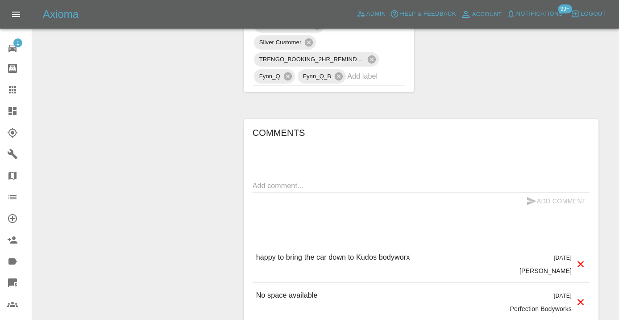
scroll to position [822, 0]
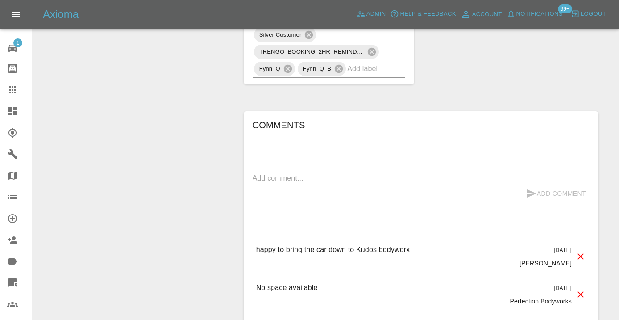
click at [268, 173] on textarea at bounding box center [421, 178] width 337 height 10
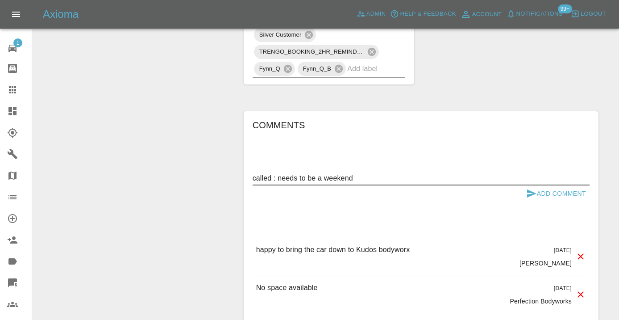
type textarea "called : needs to be a weekend"
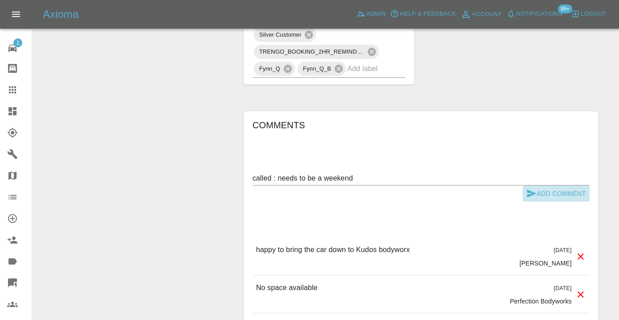
click at [536, 185] on button "Add Comment" at bounding box center [556, 193] width 67 height 17
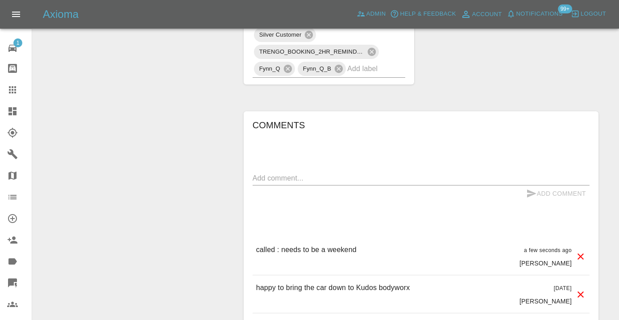
click at [309, 118] on div "Comments" at bounding box center [421, 126] width 337 height 17
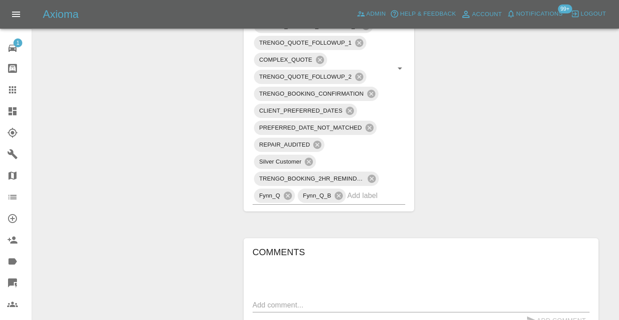
scroll to position [681, 0]
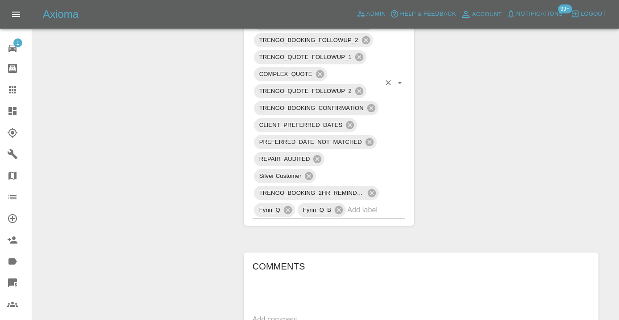
click at [370, 203] on input "text" at bounding box center [363, 210] width 33 height 14
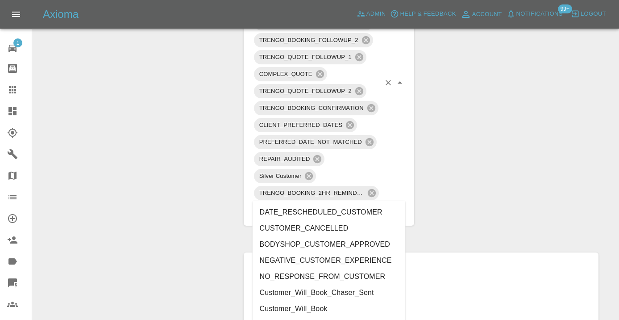
type input "cust"
click at [335, 309] on li "Customer_Will_Book" at bounding box center [329, 309] width 153 height 16
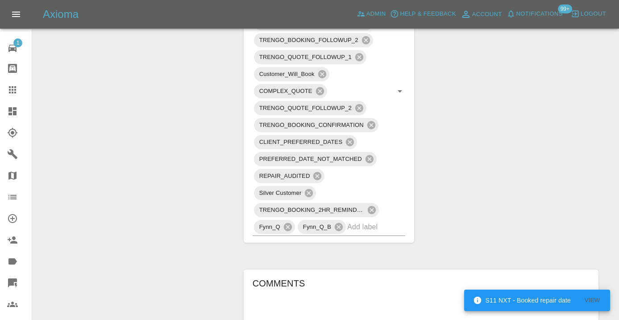
click at [432, 91] on div "Claim Information Vehicle Make, Model, Year AUDI E-TRON TECHNIK 50 QUATTRO 2020…" at bounding box center [421, 139] width 368 height 1446
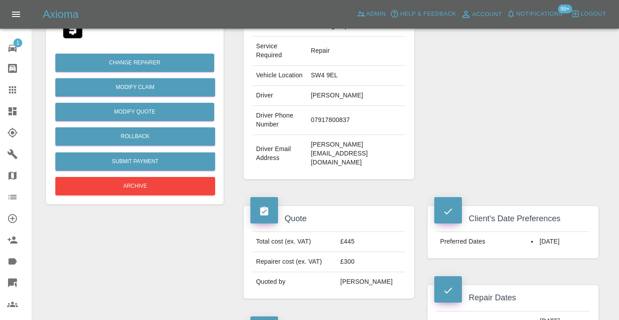
scroll to position [195, 0]
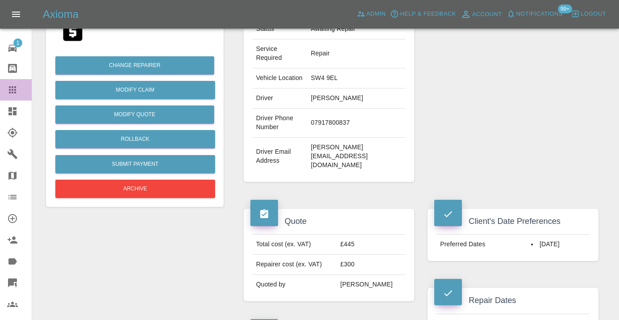
click at [15, 91] on icon at bounding box center [12, 89] width 7 height 7
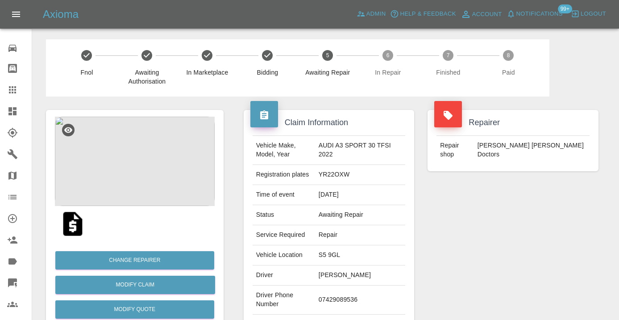
scroll to position [661, 0]
